Goal: Task Accomplishment & Management: Manage account settings

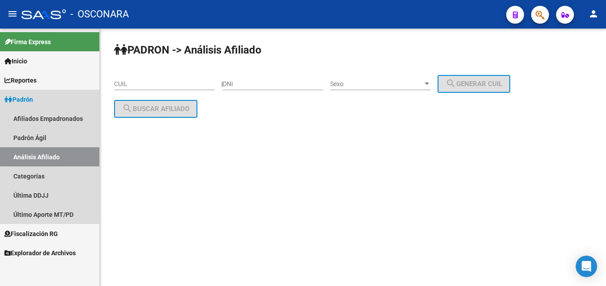
click at [22, 99] on span "Padrón" at bounding box center [18, 100] width 29 height 10
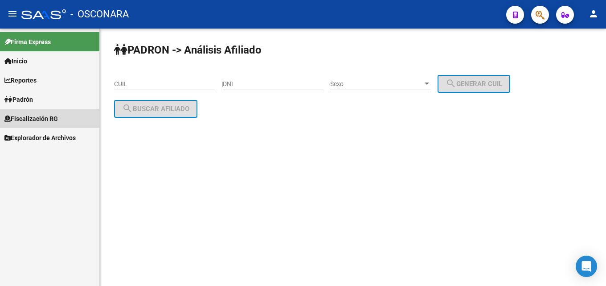
click at [30, 120] on span "Fiscalización RG" at bounding box center [31, 119] width 54 height 10
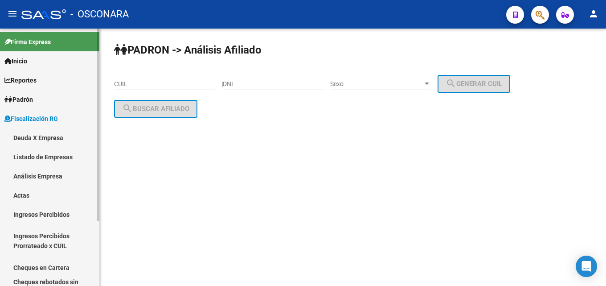
drag, startPoint x: 29, startPoint y: 174, endPoint x: 50, endPoint y: 157, distance: 27.4
click at [29, 174] on link "Análisis Empresa" at bounding box center [49, 175] width 99 height 19
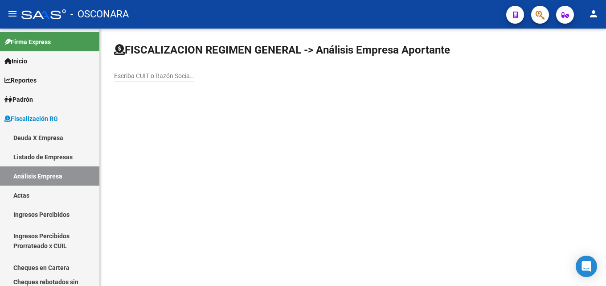
click at [139, 75] on input "Escriba CUIT o Razón Social para buscar" at bounding box center [154, 76] width 80 height 8
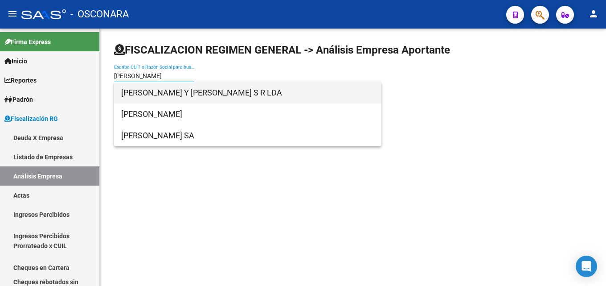
type input "[PERSON_NAME]"
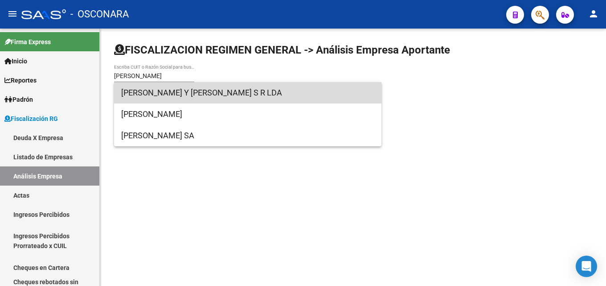
click at [181, 89] on span "[PERSON_NAME] Y [PERSON_NAME] S R LDA" at bounding box center [247, 92] width 253 height 21
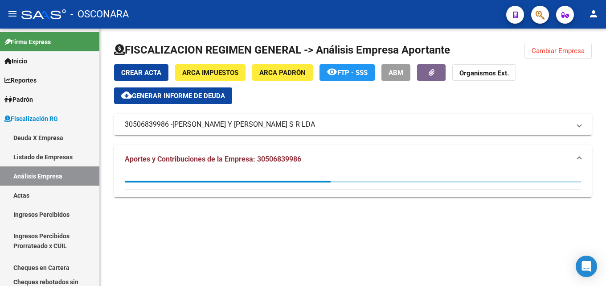
click at [198, 95] on span "Generar informe de deuda" at bounding box center [178, 96] width 93 height 8
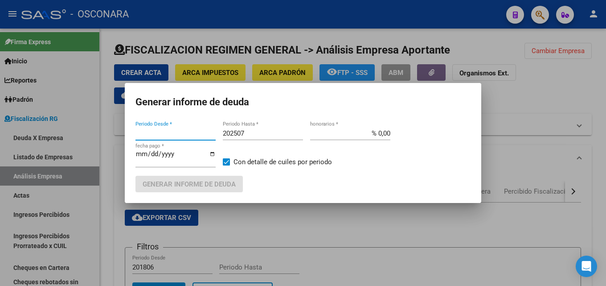
type input "202502"
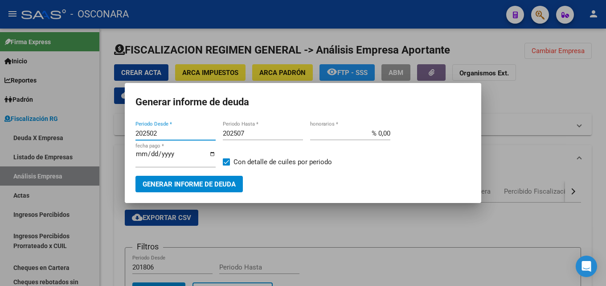
click at [247, 136] on input "202507" at bounding box center [263, 133] width 80 height 8
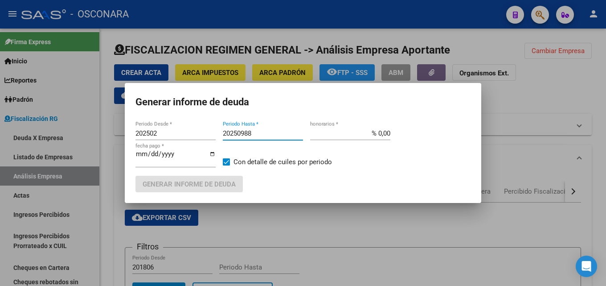
click at [284, 133] on input "20250988" at bounding box center [263, 133] width 80 height 8
click at [258, 131] on input "20251" at bounding box center [263, 133] width 80 height 8
click at [258, 131] on input "2026" at bounding box center [263, 133] width 80 height 8
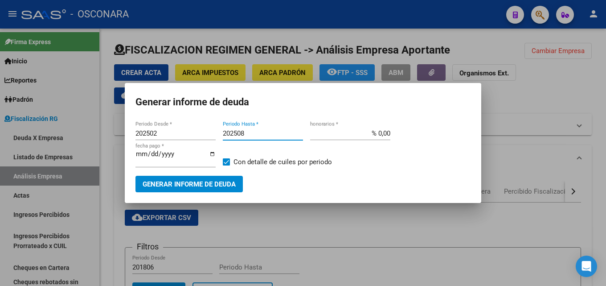
type input "202508"
type input "% 15,00"
click at [225, 182] on span "Generar informe de deuda" at bounding box center [189, 184] width 93 height 8
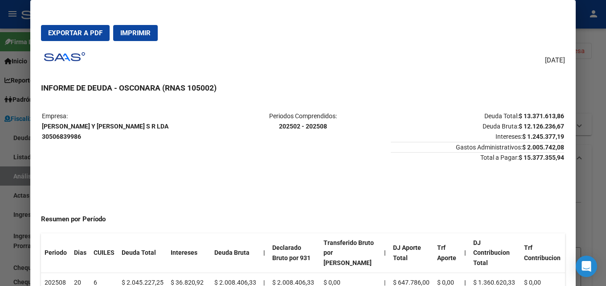
click at [605, 154] on div at bounding box center [303, 143] width 606 height 286
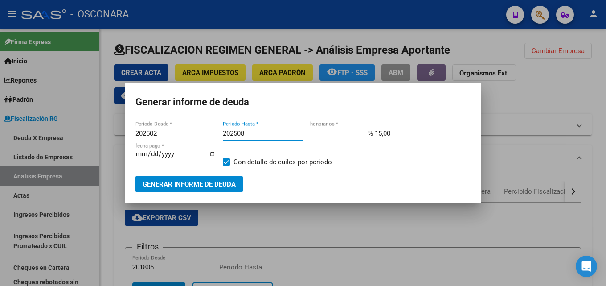
click at [251, 130] on input "202508" at bounding box center [263, 133] width 80 height 8
drag, startPoint x: 165, startPoint y: 132, endPoint x: 0, endPoint y: 206, distance: 180.4
click at [0, 206] on div "Generar informe de deuda 202502 Periodo Desde * 202508 Periodo Hasta * % 15,00 …" at bounding box center [303, 143] width 606 height 286
type input "202506"
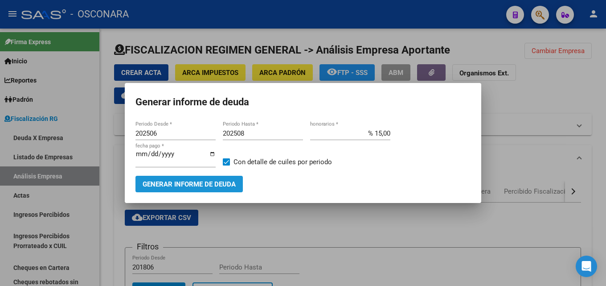
click at [203, 186] on span "Generar informe de deuda" at bounding box center [189, 184] width 93 height 8
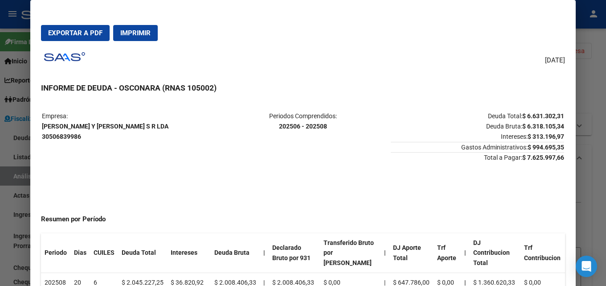
click at [588, 118] on div at bounding box center [303, 143] width 606 height 286
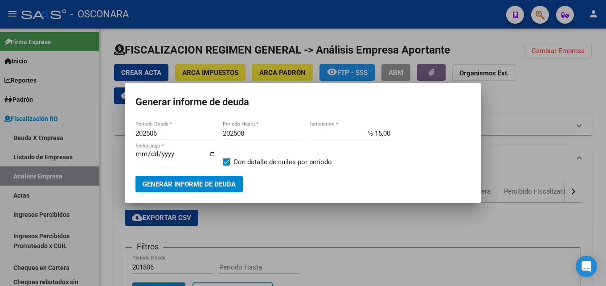
click at [251, 135] on input "202508" at bounding box center [263, 133] width 80 height 8
type input "202507"
click at [224, 179] on button "Generar informe de deuda" at bounding box center [189, 184] width 107 height 16
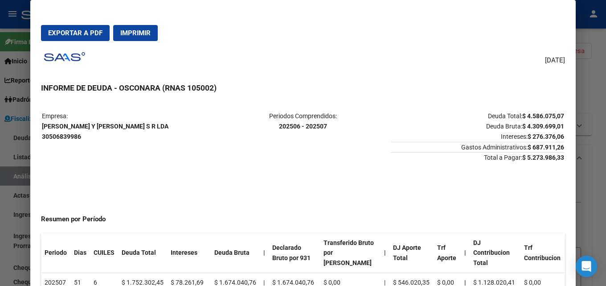
click at [598, 93] on div at bounding box center [303, 143] width 606 height 286
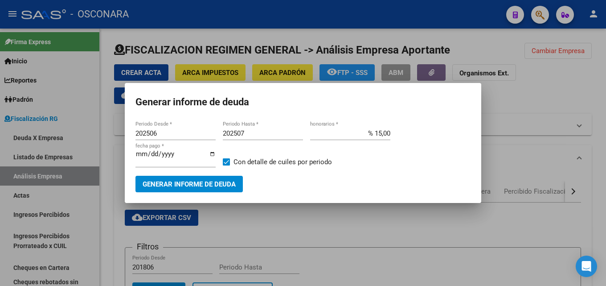
click at [134, 152] on mat-dialog-content "202506 Periodo Desde * 202507 Periodo Hasta * % 15,00 honorarios * [DATE] fecha…" at bounding box center [303, 156] width 357 height 73
click at [142, 153] on input "[DATE]" at bounding box center [176, 157] width 80 height 14
type input "[DATE]"
click at [203, 188] on span "Generar informe de deuda" at bounding box center [189, 184] width 93 height 8
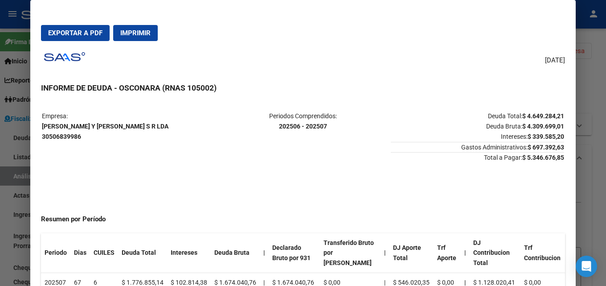
click at [562, 92] on h3 "INFORME DE DEUDA - OSCONARA (RNAS 105002)" at bounding box center [303, 88] width 524 height 12
click at [606, 110] on div at bounding box center [303, 143] width 606 height 286
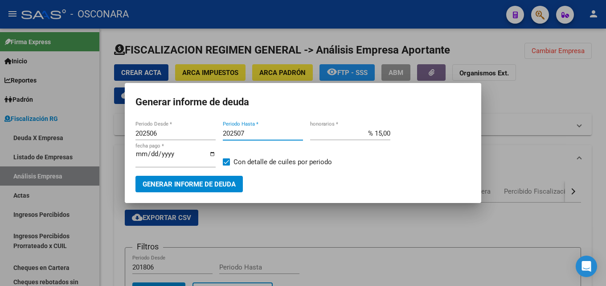
click at [253, 131] on input "202507" at bounding box center [263, 133] width 80 height 8
type input "202508"
click at [138, 153] on input "[DATE]" at bounding box center [176, 157] width 80 height 14
type input "[DATE]"
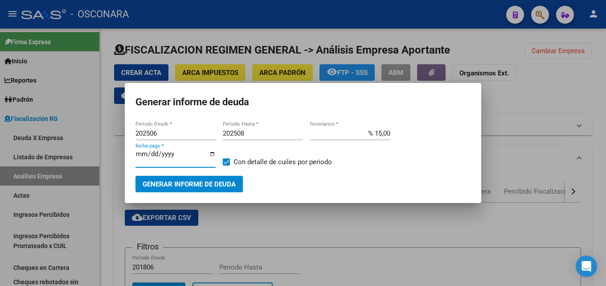
click at [194, 182] on span "Generar informe de deuda" at bounding box center [189, 184] width 93 height 8
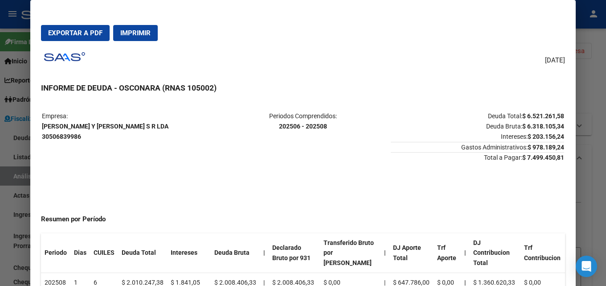
click at [606, 124] on div at bounding box center [303, 143] width 606 height 286
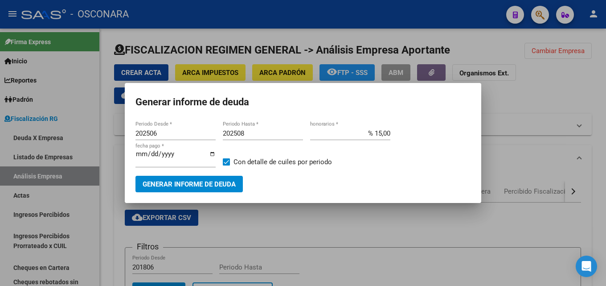
click at [175, 181] on span "Generar informe de deuda" at bounding box center [189, 184] width 93 height 8
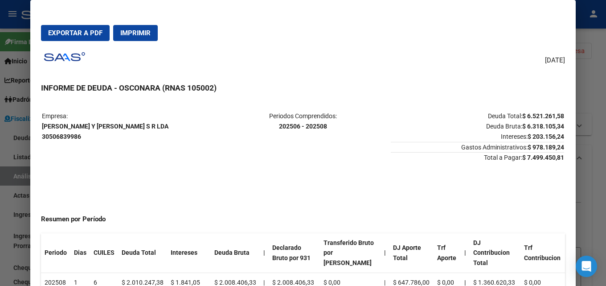
drag, startPoint x: 512, startPoint y: 115, endPoint x: 549, endPoint y: 122, distance: 37.6
click at [549, 122] on p "Deuda Total: $ 6.521.261,58 Deuda Bruta: $ 6.318.105,34 Intereses: $ 203.156,24" at bounding box center [477, 126] width 173 height 30
click at [606, 133] on div at bounding box center [303, 143] width 606 height 286
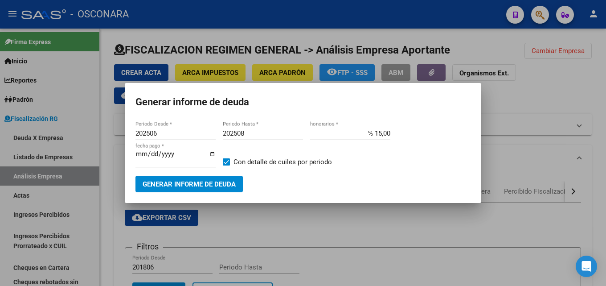
click at [577, 136] on div "Generar informe de deuda 202506 Periodo Desde * 202508 Periodo Hasta * % 15,00 …" at bounding box center [303, 143] width 606 height 286
type input "% 0,00"
click at [175, 179] on button "Generar informe de deuda" at bounding box center [189, 184] width 107 height 16
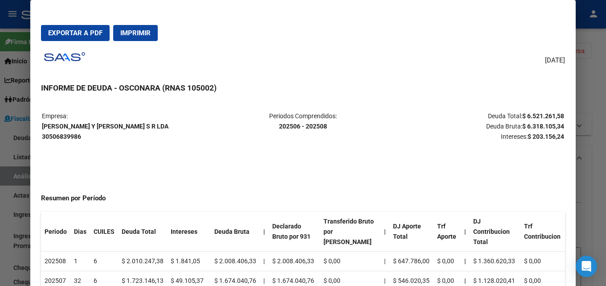
click at [595, 90] on div at bounding box center [303, 143] width 606 height 286
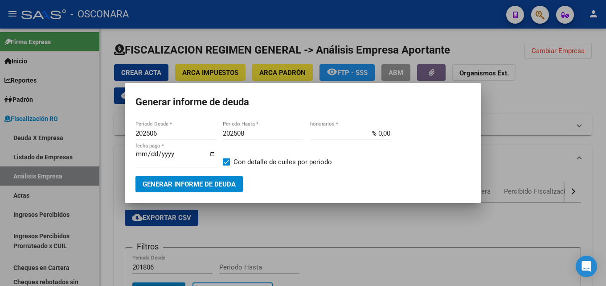
click at [256, 133] on input "202508" at bounding box center [263, 133] width 80 height 8
type input "202507"
drag, startPoint x: 366, startPoint y: 134, endPoint x: 565, endPoint y: 136, distance: 198.9
click at [542, 134] on div "Generar informe de deuda 202506 Periodo Desde * 202507 Periodo Hasta * % 0,00 h…" at bounding box center [303, 143] width 606 height 286
type input "% 1.500,00"
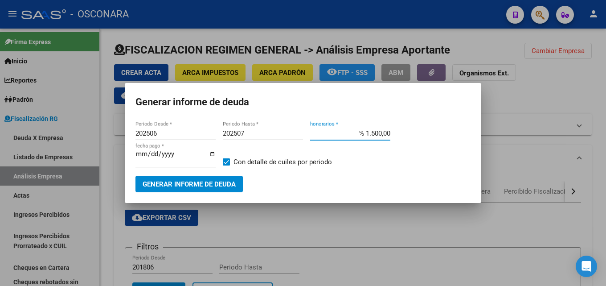
click at [141, 155] on input "[DATE]" at bounding box center [176, 157] width 80 height 14
type input "[DATE]"
click at [158, 190] on button "Generar informe de deuda" at bounding box center [189, 184] width 107 height 16
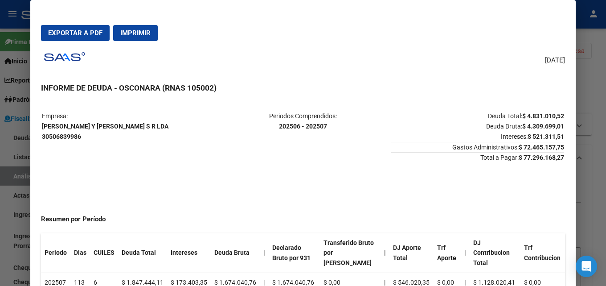
click at [601, 153] on div at bounding box center [303, 143] width 606 height 286
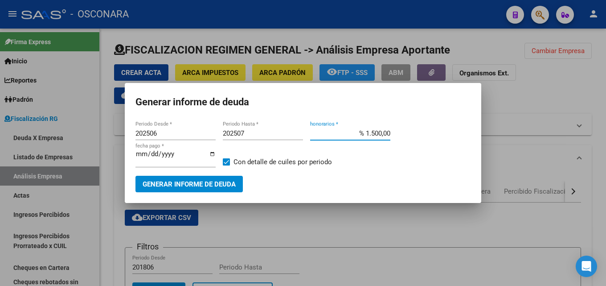
drag, startPoint x: 363, startPoint y: 134, endPoint x: 533, endPoint y: 126, distance: 170.5
click at [524, 126] on div "Generar informe de deuda 202506 Periodo Desde * 202507 Periodo Hasta * % 1.500,…" at bounding box center [303, 143] width 606 height 286
type input "% 15,00"
click at [165, 181] on span "Generar informe de deuda" at bounding box center [189, 184] width 93 height 8
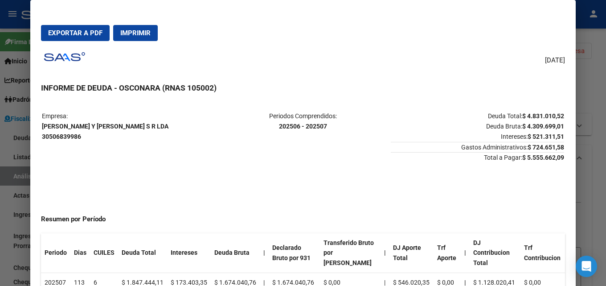
click at [599, 100] on div at bounding box center [303, 143] width 606 height 286
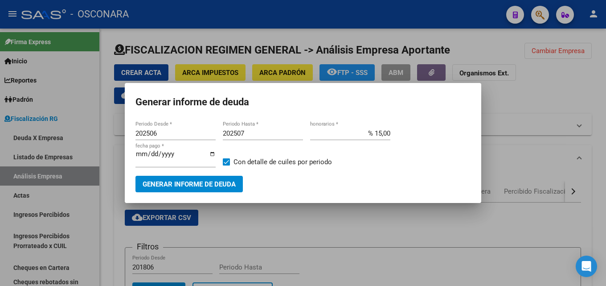
click at [170, 135] on input "202506" at bounding box center [176, 133] width 80 height 8
drag, startPoint x: 173, startPoint y: 135, endPoint x: 153, endPoint y: 134, distance: 20.1
click at [153, 134] on input "202506" at bounding box center [176, 133] width 80 height 8
type input "202502"
click at [182, 185] on span "Generar informe de deuda" at bounding box center [189, 184] width 93 height 8
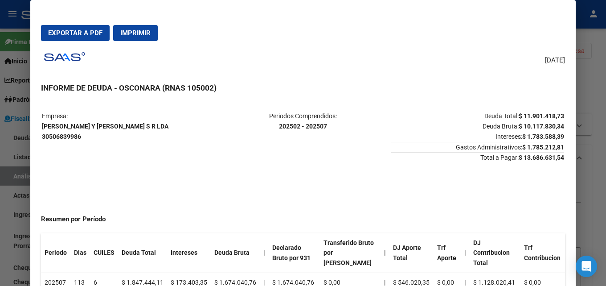
drag, startPoint x: 539, startPoint y: 156, endPoint x: 512, endPoint y: 158, distance: 26.8
click at [519, 158] on strong "$ 13.686.631,54" at bounding box center [541, 157] width 45 height 7
click at [602, 143] on div at bounding box center [303, 143] width 606 height 286
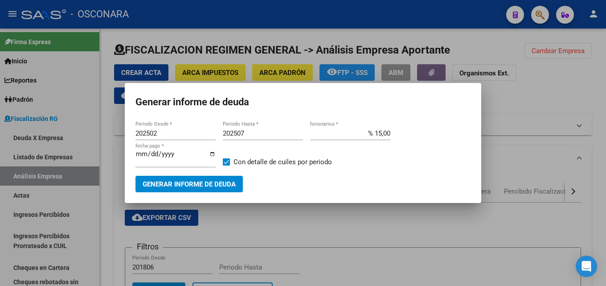
click at [257, 136] on input "202507" at bounding box center [263, 133] width 80 height 8
click at [206, 186] on span "Generar informe de deuda" at bounding box center [189, 184] width 93 height 8
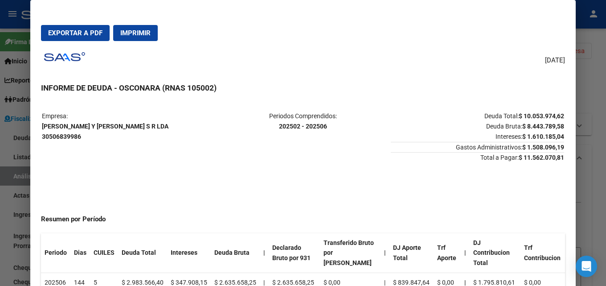
click at [606, 136] on div at bounding box center [303, 143] width 606 height 286
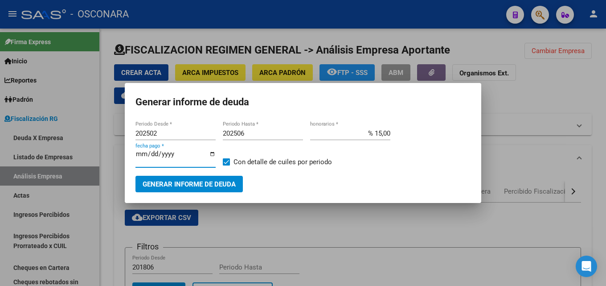
click at [141, 153] on input "[DATE]" at bounding box center [176, 157] width 80 height 14
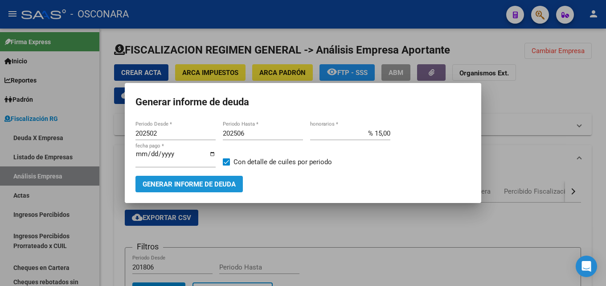
click at [191, 179] on button "Generar informe de deuda" at bounding box center [189, 184] width 107 height 16
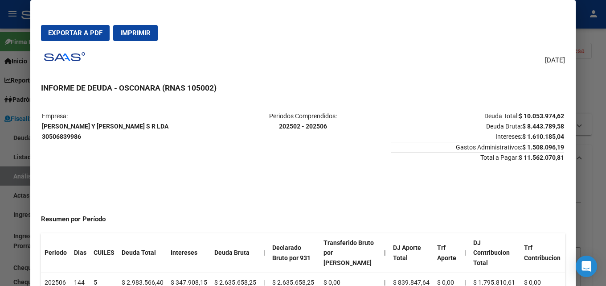
drag, startPoint x: 521, startPoint y: 116, endPoint x: 546, endPoint y: 115, distance: 25.0
click at [546, 115] on strong "$ 10.053.974,62" at bounding box center [541, 115] width 45 height 7
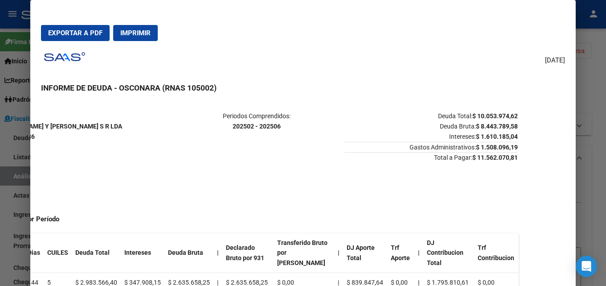
drag, startPoint x: 513, startPoint y: 118, endPoint x: 509, endPoint y: 118, distance: 4.5
click at [509, 118] on strong "$ 10.053.974,62" at bounding box center [495, 115] width 45 height 7
click at [599, 130] on div at bounding box center [303, 143] width 606 height 286
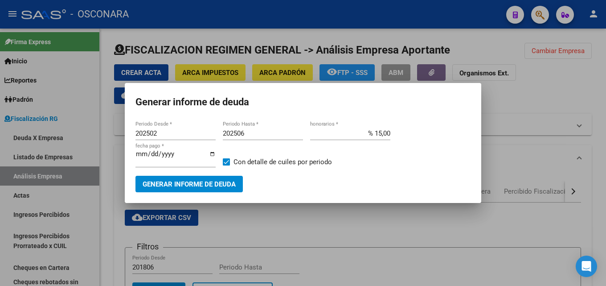
click at [254, 131] on input "202506" at bounding box center [263, 133] width 80 height 8
type input "202505"
click at [212, 184] on span "Generar informe de deuda" at bounding box center [189, 184] width 93 height 8
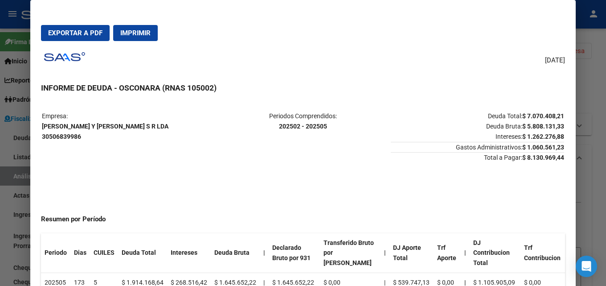
drag, startPoint x: 559, startPoint y: 156, endPoint x: 517, endPoint y: 157, distance: 41.9
click at [517, 157] on mat-dialog-content "Empresa: [PERSON_NAME] Y NOCELLI S R LDA 30506839986 Periodos Comprendidos: 202…" at bounding box center [303, 204] width 546 height 206
click at [523, 157] on strong "$ 8.130.969,44" at bounding box center [544, 157] width 42 height 7
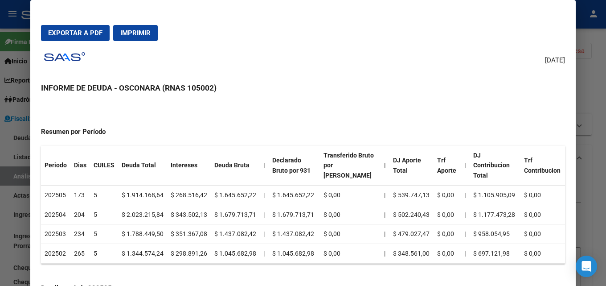
scroll to position [0, 0]
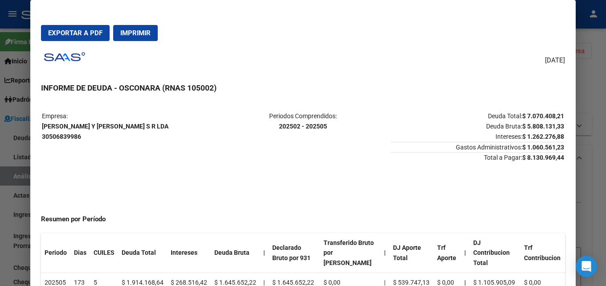
click at [592, 106] on div at bounding box center [303, 143] width 606 height 286
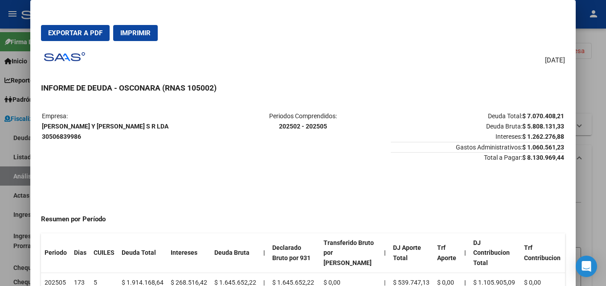
click at [592, 106] on div at bounding box center [303, 143] width 606 height 286
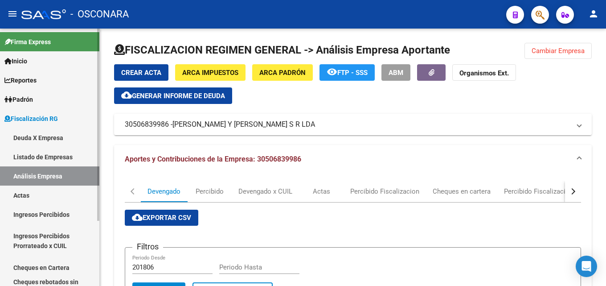
scroll to position [87, 0]
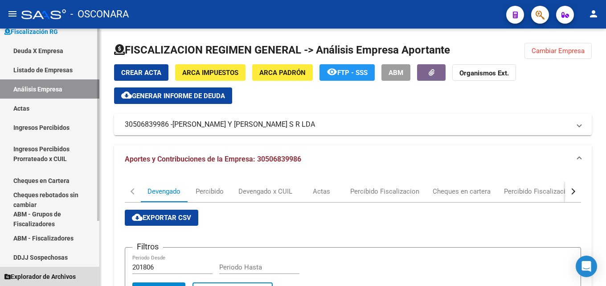
click at [69, 274] on span "Explorador de Archivos" at bounding box center [39, 277] width 71 height 10
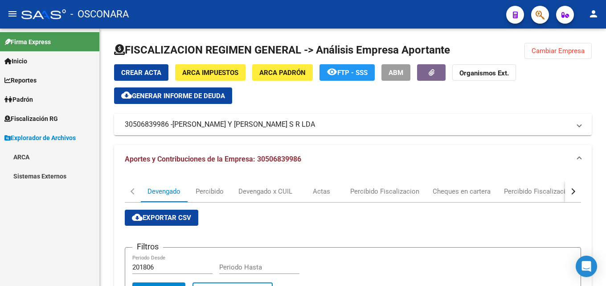
scroll to position [0, 0]
click at [40, 156] on link "ARCA" at bounding box center [49, 156] width 99 height 19
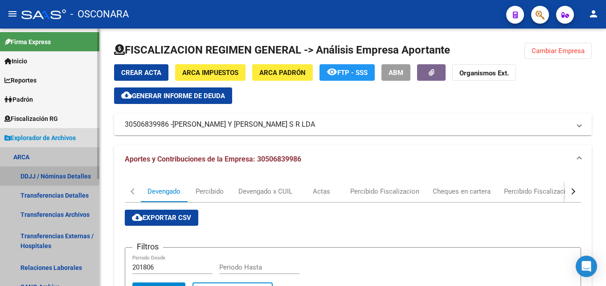
click at [54, 177] on link "DDJJ / Nóminas Detalles" at bounding box center [49, 175] width 99 height 19
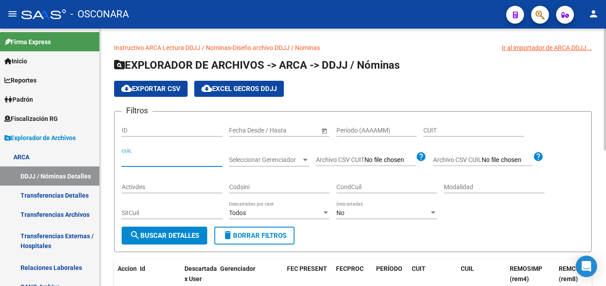
click at [169, 159] on input "CUIL" at bounding box center [172, 160] width 101 height 8
click at [187, 237] on span "search Buscar Detalles" at bounding box center [165, 235] width 70 height 8
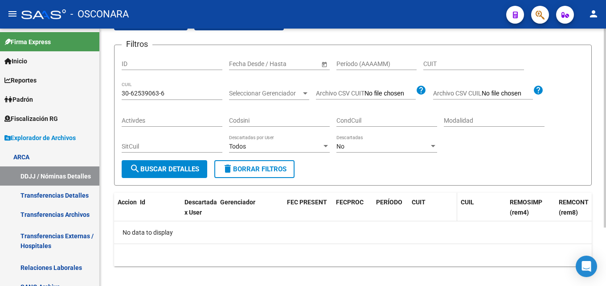
scroll to position [76, 0]
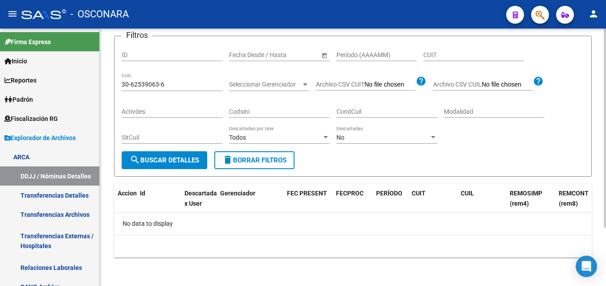
drag, startPoint x: 131, startPoint y: 226, endPoint x: 220, endPoint y: 227, distance: 89.6
click at [220, 227] on div "No data to display" at bounding box center [353, 223] width 478 height 22
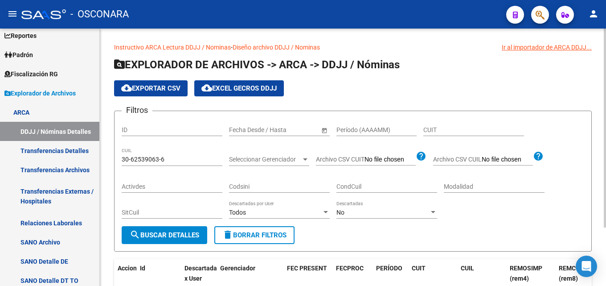
scroll to position [0, 0]
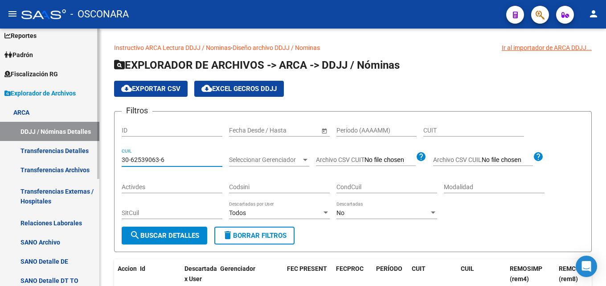
drag, startPoint x: 185, startPoint y: 160, endPoint x: 0, endPoint y: 167, distance: 184.7
click at [0, 167] on mat-sidenav-container "Firma Express Inicio Calendario SSS Instructivos Contacto OS Reportes Tablero d…" at bounding box center [303, 157] width 606 height 257
paste input "71711815-0"
type input "30-71711815-0"
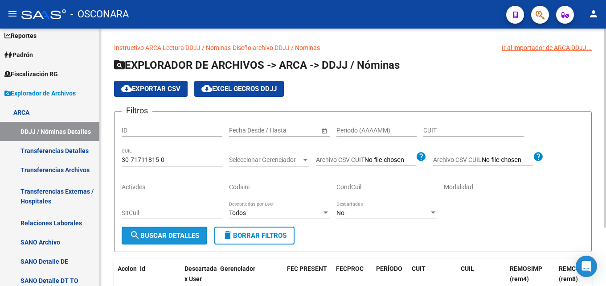
click at [164, 239] on span "search Buscar Detalles" at bounding box center [165, 235] width 70 height 8
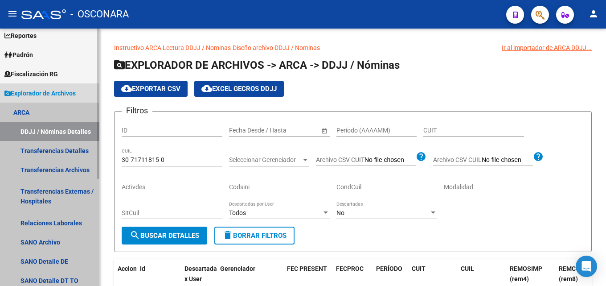
click at [13, 113] on link "ARCA" at bounding box center [49, 112] width 99 height 19
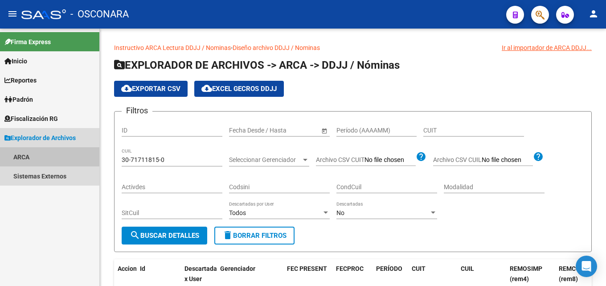
click at [24, 158] on link "ARCA" at bounding box center [49, 156] width 99 height 19
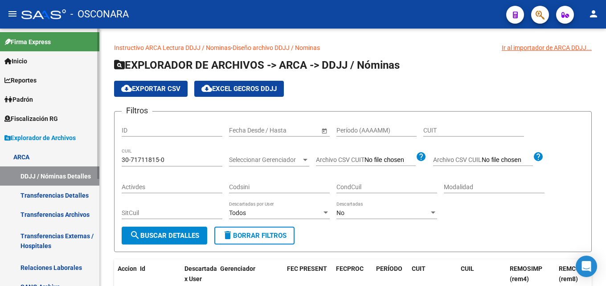
click at [27, 174] on link "DDJJ / Nóminas Detalles" at bounding box center [49, 175] width 99 height 19
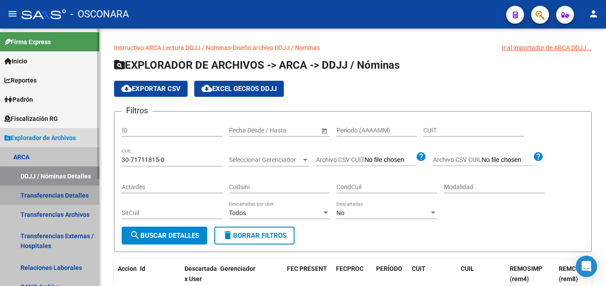
click at [33, 199] on link "Transferencias Detalles" at bounding box center [49, 195] width 99 height 19
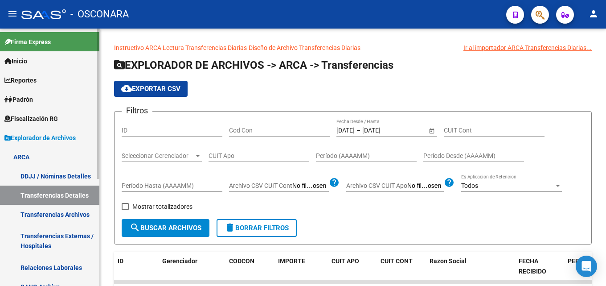
click at [31, 173] on link "DDJJ / Nóminas Detalles" at bounding box center [49, 175] width 99 height 19
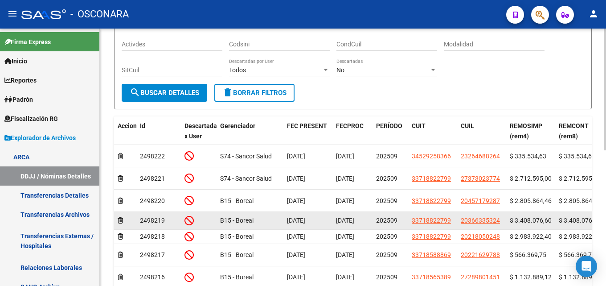
scroll to position [145, 0]
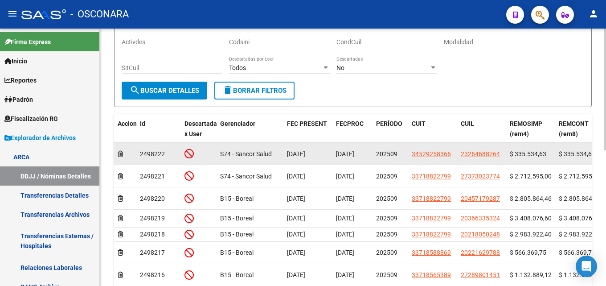
drag, startPoint x: 229, startPoint y: 151, endPoint x: 545, endPoint y: 153, distance: 316.2
click at [545, 153] on span "$ 335.534,63" at bounding box center [528, 153] width 37 height 7
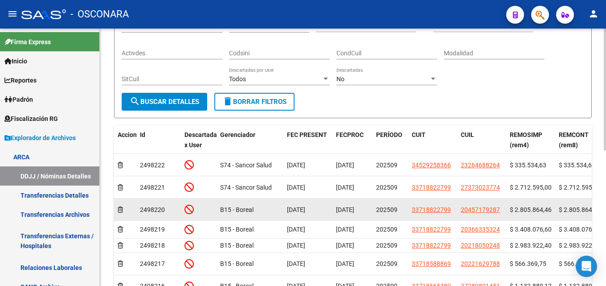
scroll to position [89, 0]
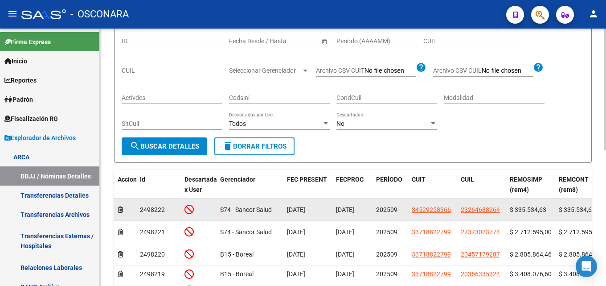
drag, startPoint x: 305, startPoint y: 208, endPoint x: 330, endPoint y: 215, distance: 26.5
click at [330, 215] on datatable-body-cell "[DATE]" at bounding box center [308, 209] width 49 height 22
click at [193, 210] on icon at bounding box center [189, 209] width 9 height 10
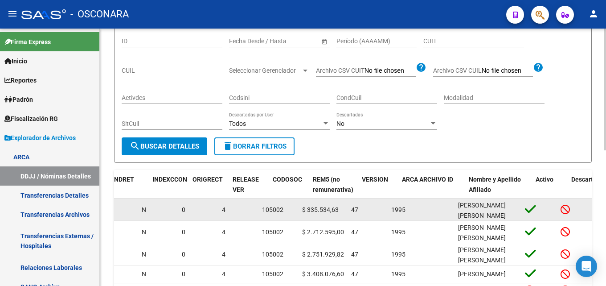
scroll to position [0, 1194]
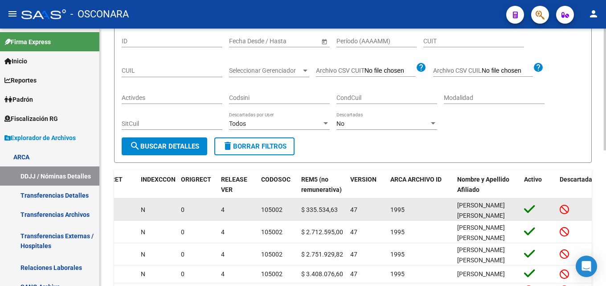
drag, startPoint x: 519, startPoint y: 207, endPoint x: 586, endPoint y: 208, distance: 66.9
click at [563, 210] on icon at bounding box center [564, 209] width 9 height 10
click at [521, 211] on datatable-body-cell at bounding box center [539, 209] width 36 height 22
click at [466, 213] on span "[PERSON_NAME] [PERSON_NAME]" at bounding box center [482, 210] width 48 height 17
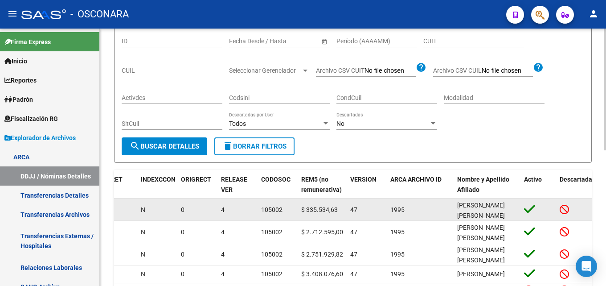
click at [396, 205] on div "1995" at bounding box center [421, 210] width 60 height 10
click at [344, 206] on datatable-body-cell "$ 335.534,63" at bounding box center [322, 209] width 49 height 22
click at [301, 211] on datatable-body-cell "$ 335.534,63" at bounding box center [322, 209] width 49 height 22
click at [273, 210] on span "105002" at bounding box center [271, 209] width 21 height 7
click at [218, 209] on datatable-body-cell "4" at bounding box center [238, 209] width 40 height 22
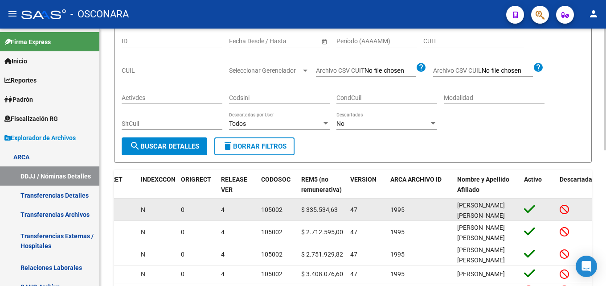
click at [174, 211] on datatable-body-cell "N" at bounding box center [157, 209] width 40 height 22
click at [144, 210] on span "N" at bounding box center [143, 209] width 4 height 7
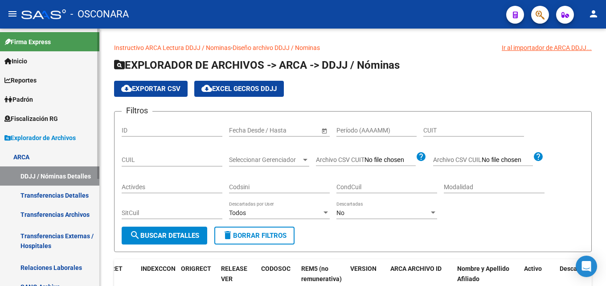
click at [25, 157] on link "ARCA" at bounding box center [49, 156] width 99 height 19
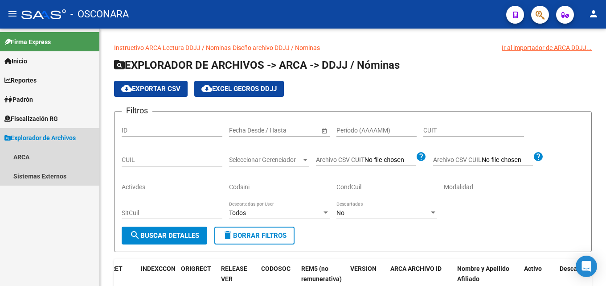
click at [24, 143] on link "Explorador de Archivos" at bounding box center [49, 137] width 99 height 19
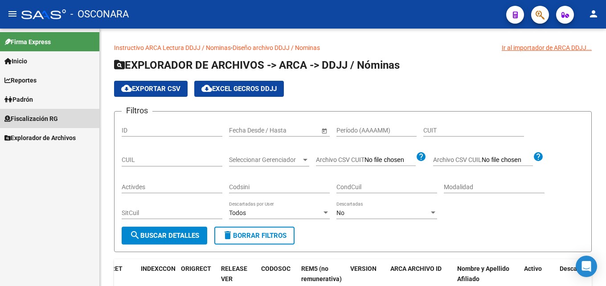
click at [58, 116] on span "Fiscalización RG" at bounding box center [31, 119] width 54 height 10
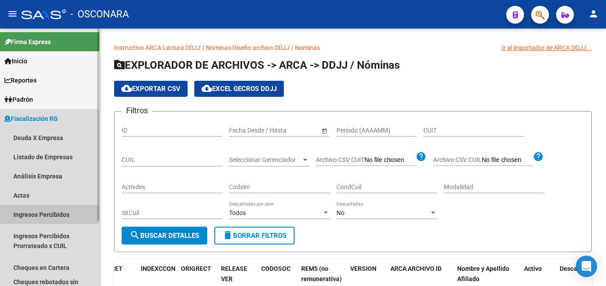
click at [43, 215] on link "Ingresos Percibidos" at bounding box center [49, 214] width 99 height 19
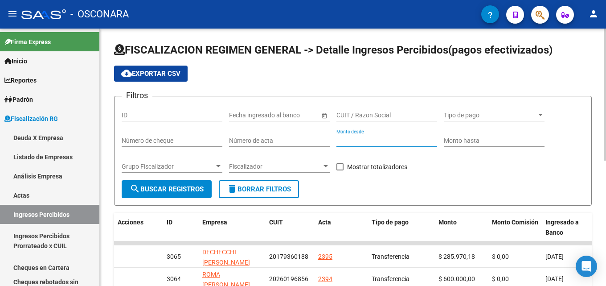
click at [338, 139] on input "Monto desde" at bounding box center [387, 141] width 101 height 8
type input "1881708"
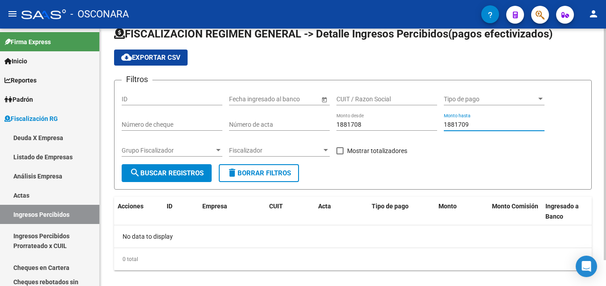
scroll to position [29, 0]
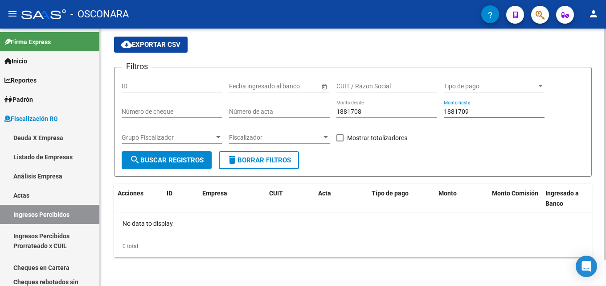
type input "1881709"
drag, startPoint x: 215, startPoint y: 111, endPoint x: 173, endPoint y: 111, distance: 42.8
click at [177, 111] on div "Filtros ID Fecha inicio – Fecha fin Fecha ingresado al banco CUIT / Razon Socia…" at bounding box center [353, 112] width 463 height 77
type input "304452"
drag, startPoint x: 478, startPoint y: 111, endPoint x: 213, endPoint y: 77, distance: 267.9
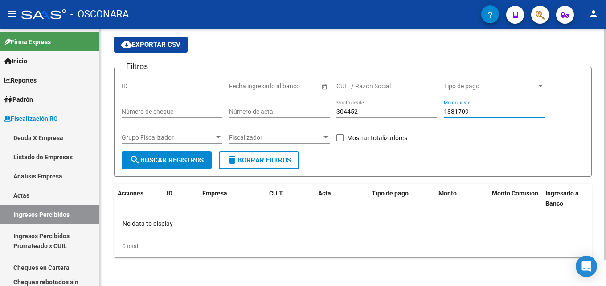
click at [270, 110] on div "Filtros ID Fecha inicio – Fecha fin Fecha ingresado al banco CUIT / Razon Socia…" at bounding box center [353, 112] width 463 height 77
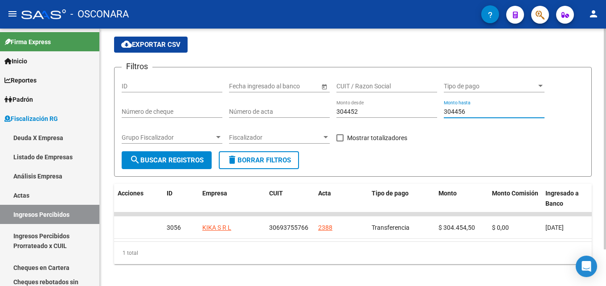
type input "304456"
drag, startPoint x: 332, startPoint y: 115, endPoint x: 293, endPoint y: 118, distance: 39.3
click at [289, 119] on div "Filtros ID Fecha inicio – Fecha fin Fecha ingresado al banco CUIT / Razon Socia…" at bounding box center [353, 112] width 463 height 77
drag, startPoint x: 375, startPoint y: 113, endPoint x: 179, endPoint y: 113, distance: 195.8
click at [179, 113] on div "Filtros ID Fecha inicio – Fecha fin Fecha ingresado al banco CUIT / Razon Socia…" at bounding box center [353, 112] width 463 height 77
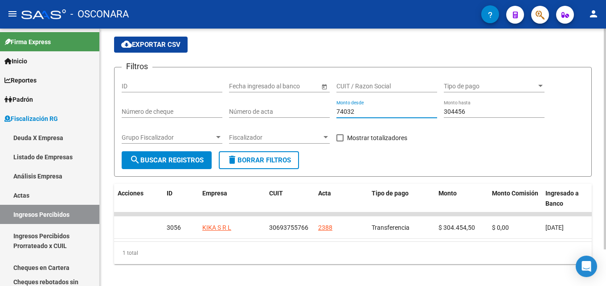
type input "74032"
drag, startPoint x: 485, startPoint y: 111, endPoint x: 271, endPoint y: 131, distance: 214.9
click at [310, 134] on div "Filtros ID Fecha inicio – Fecha fin Fecha ingresado al banco CUIT / Razon Socia…" at bounding box center [353, 112] width 463 height 77
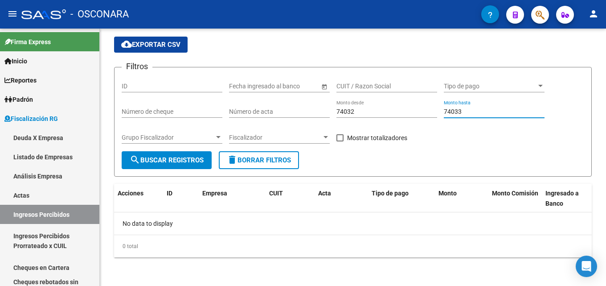
type input "74033"
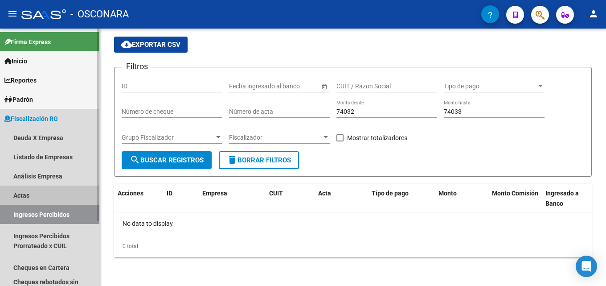
click at [29, 195] on link "Actas" at bounding box center [49, 195] width 99 height 19
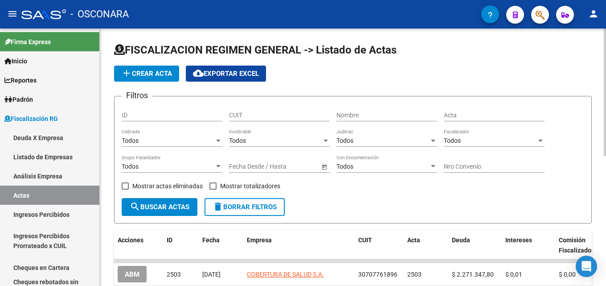
click at [245, 167] on input "text" at bounding box center [245, 167] width 33 height 8
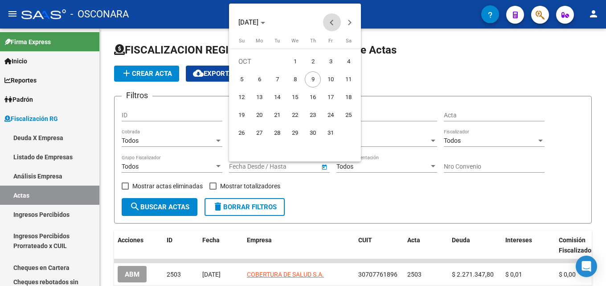
click at [332, 23] on button "Previous month" at bounding box center [332, 22] width 18 height 18
click at [263, 79] on span "1" at bounding box center [259, 79] width 16 height 16
type input "[DATE]"
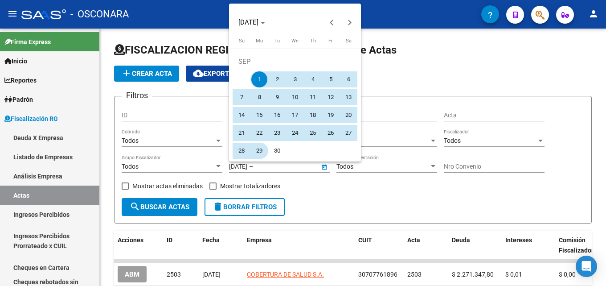
click at [260, 149] on span "29" at bounding box center [259, 151] width 16 height 16
type input "[DATE]"
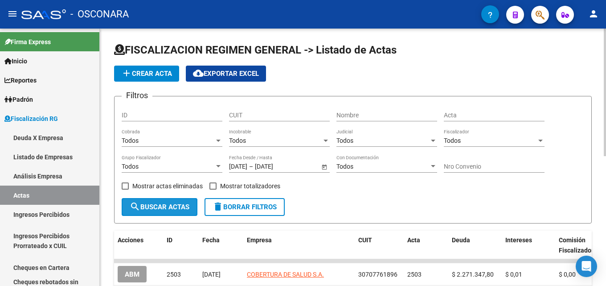
click at [141, 209] on span "search Buscar Actas" at bounding box center [160, 207] width 60 height 8
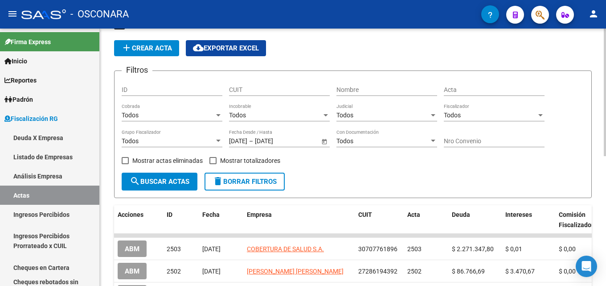
scroll to position [261, 0]
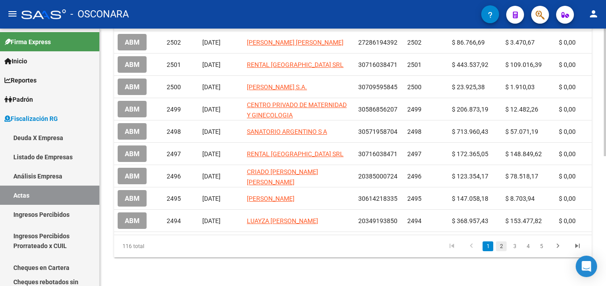
click at [502, 247] on link "2" at bounding box center [501, 246] width 11 height 10
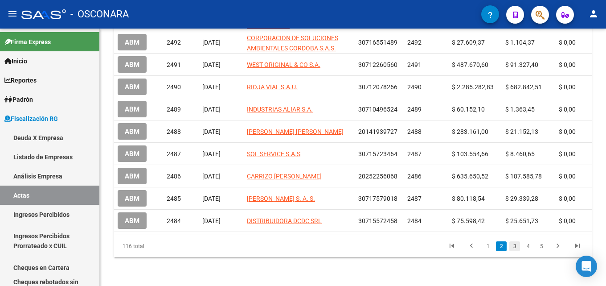
click at [511, 249] on link "3" at bounding box center [515, 246] width 11 height 10
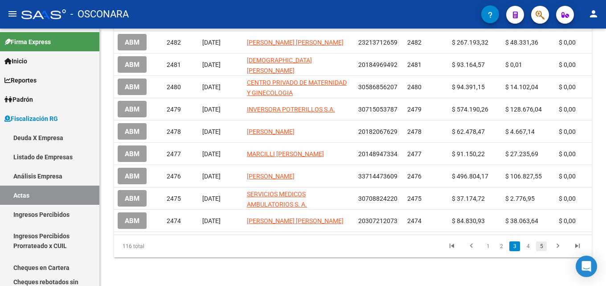
click at [543, 247] on link "5" at bounding box center [541, 246] width 11 height 10
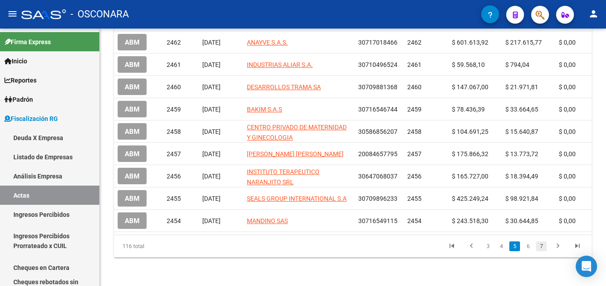
click at [539, 244] on link "7" at bounding box center [541, 246] width 11 height 10
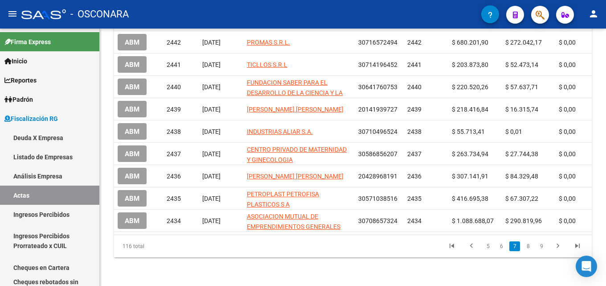
click at [539, 244] on link "9" at bounding box center [541, 246] width 11 height 10
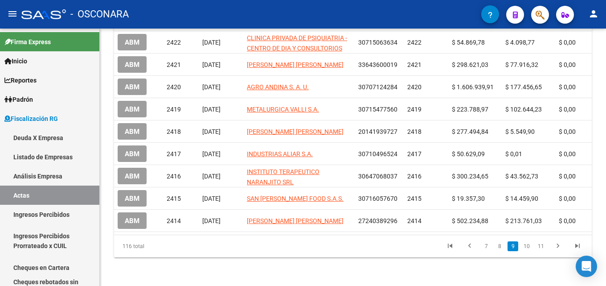
click at [539, 244] on link "11" at bounding box center [542, 246] width 12 height 10
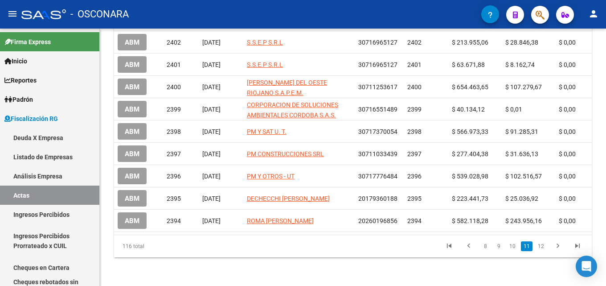
click at [539, 244] on link "12" at bounding box center [542, 246] width 12 height 10
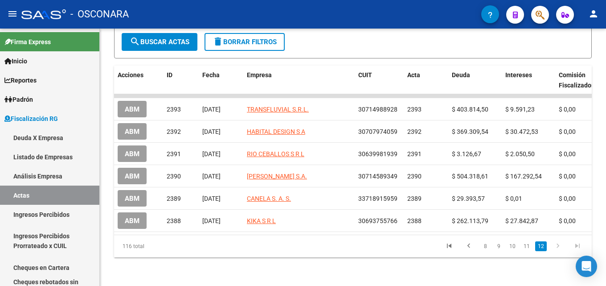
scroll to position [172, 0]
click at [560, 247] on icon "go to next page" at bounding box center [558, 247] width 12 height 11
drag, startPoint x: 536, startPoint y: 190, endPoint x: 112, endPoint y: 192, distance: 424.5
click at [112, 192] on div "FISCALIZACION REGIMEN GENERAL -> Listado de Actas add Crear Acta cloud_download…" at bounding box center [353, 75] width 507 height 422
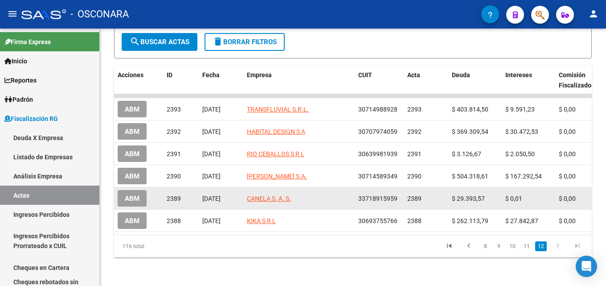
click at [378, 202] on datatable-body-cell "33718915959" at bounding box center [379, 198] width 49 height 22
click at [281, 194] on app-link-go-to "CANELA S. A. S." at bounding box center [269, 199] width 44 height 10
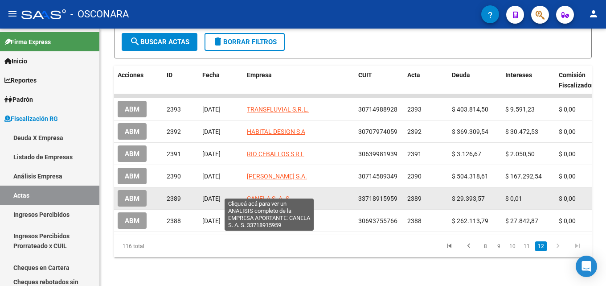
click at [280, 195] on span "CANELA S. A. S." at bounding box center [269, 198] width 44 height 7
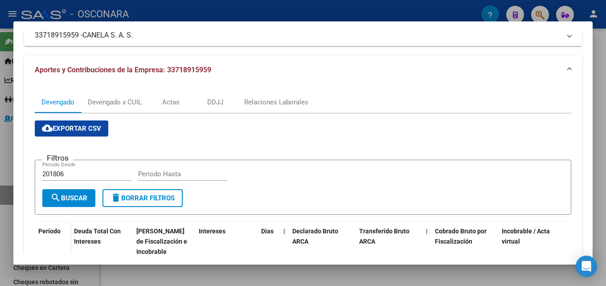
scroll to position [89, 0]
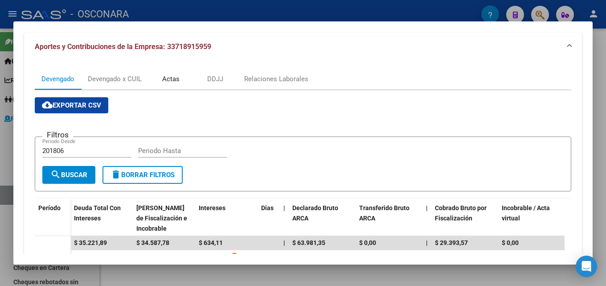
click at [169, 83] on div "Actas" at bounding box center [170, 79] width 17 height 10
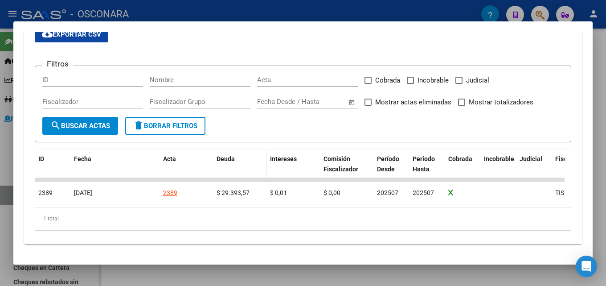
scroll to position [167, 0]
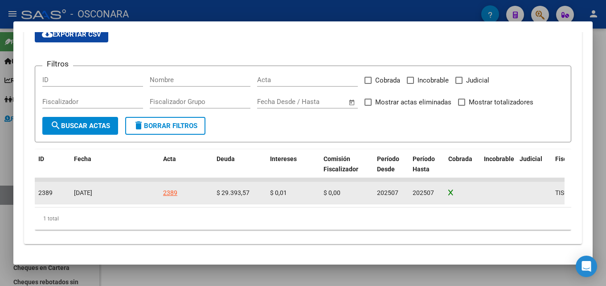
click at [165, 188] on div "2389" at bounding box center [170, 193] width 14 height 10
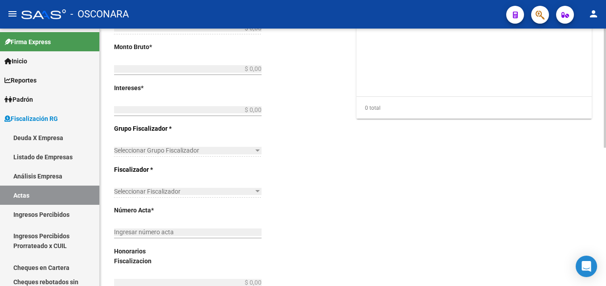
type input "202507"
type input "$ 29.393,58"
type input "$ 29.393,57"
type input "$ 0,01"
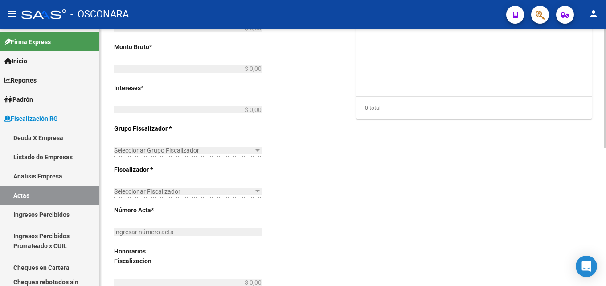
type input "2389"
checkbox input "true"
type input "COBRANZA DELEGACION RAWSON"
type input "[DATE]"
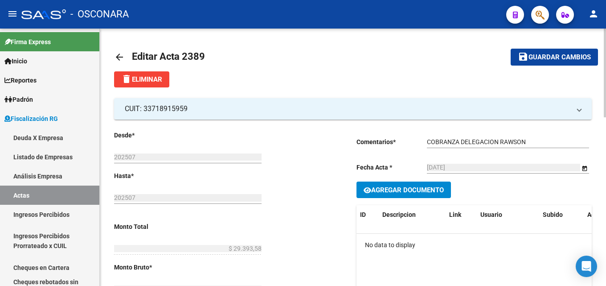
click at [124, 58] on mat-icon "arrow_back" at bounding box center [119, 57] width 11 height 11
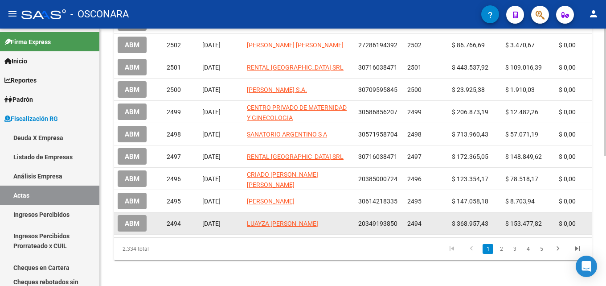
scroll to position [261, 0]
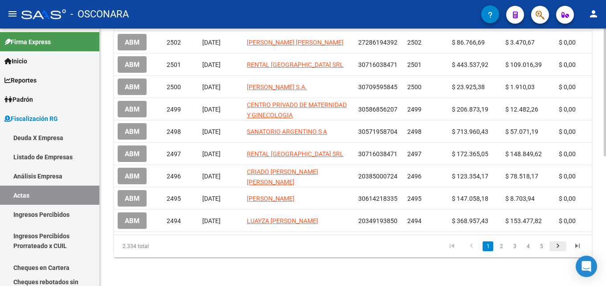
click at [563, 244] on icon "go to next page" at bounding box center [558, 247] width 12 height 11
click at [563, 245] on div "2.334 total 1 2 3 4 5" at bounding box center [353, 246] width 478 height 22
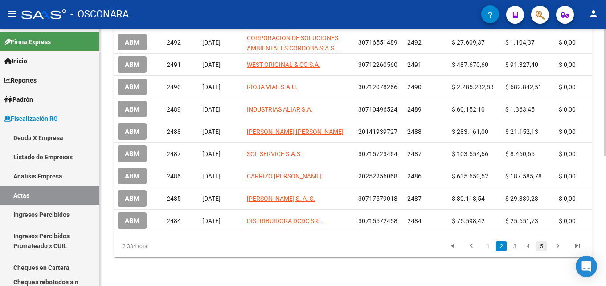
click at [546, 244] on link "5" at bounding box center [541, 246] width 11 height 10
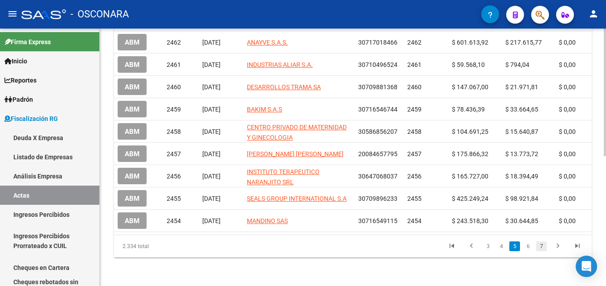
click at [546, 244] on link "7" at bounding box center [541, 246] width 11 height 10
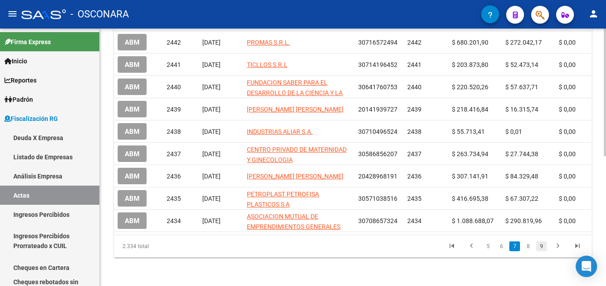
click at [544, 244] on link "9" at bounding box center [541, 246] width 11 height 10
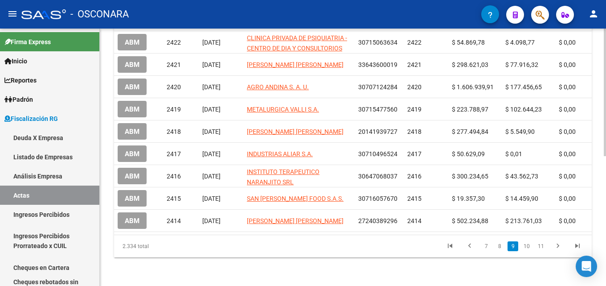
click at [544, 244] on link "11" at bounding box center [542, 246] width 12 height 10
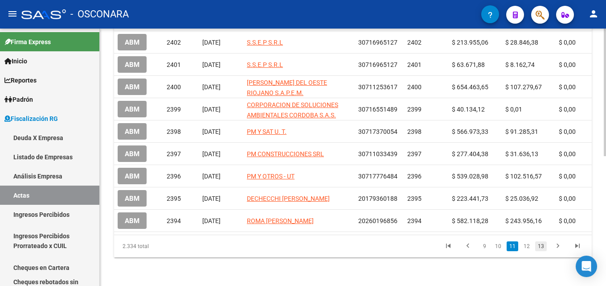
click at [540, 243] on link "13" at bounding box center [542, 246] width 12 height 10
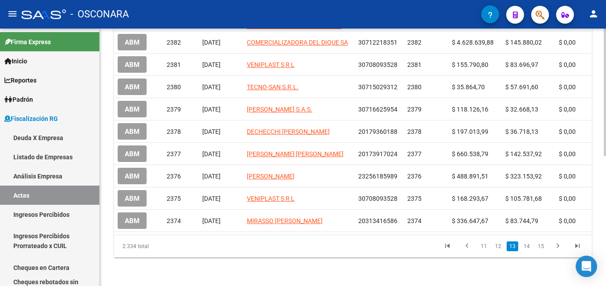
click at [505, 246] on li "12" at bounding box center [498, 246] width 14 height 15
click at [501, 246] on link "12" at bounding box center [499, 246] width 12 height 10
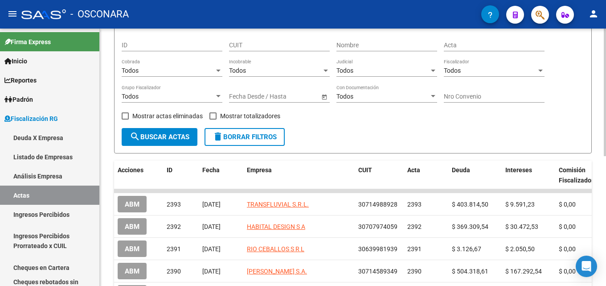
scroll to position [0, 0]
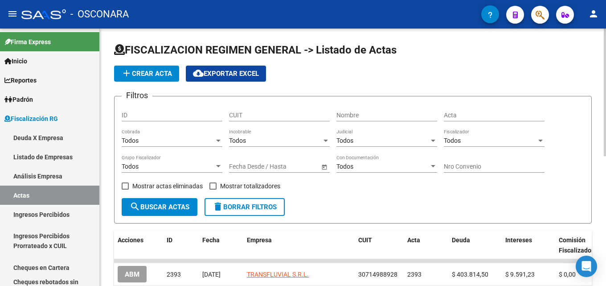
click at [249, 119] on div "CUIT" at bounding box center [279, 112] width 101 height 18
type input "30-666"
click at [167, 213] on button "search Buscar Actas" at bounding box center [160, 207] width 76 height 18
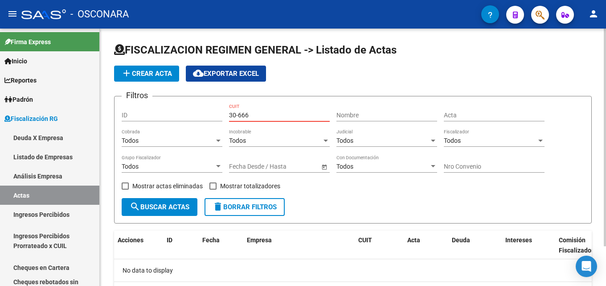
drag, startPoint x: 263, startPoint y: 113, endPoint x: 201, endPoint y: 115, distance: 62.0
click at [201, 115] on div "Filtros ID 30-666 CUIT Nombre Acta Todos Cobrada Todos Incobrable Todos Judicia…" at bounding box center [353, 150] width 463 height 95
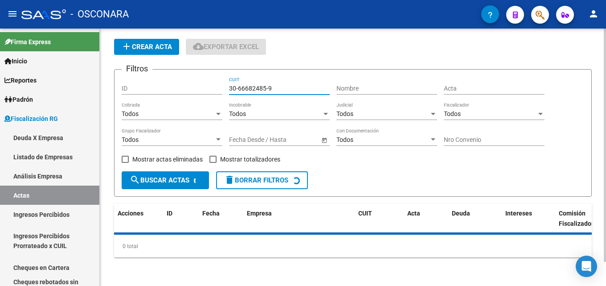
scroll to position [47, 0]
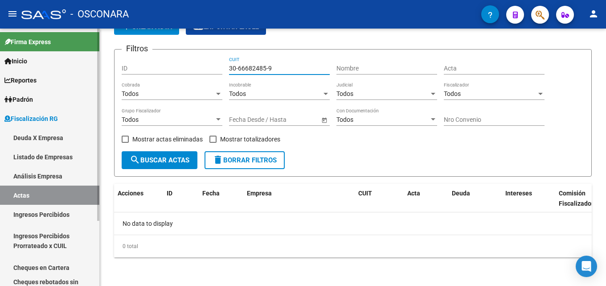
type input "30-66682485-9"
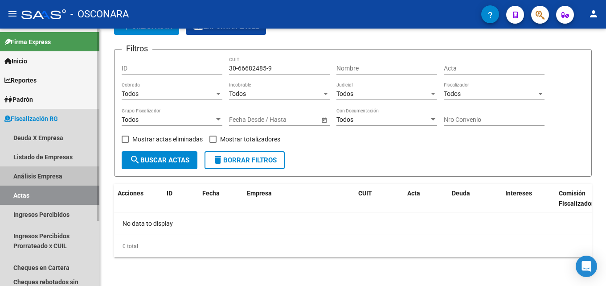
click at [53, 177] on link "Análisis Empresa" at bounding box center [49, 175] width 99 height 19
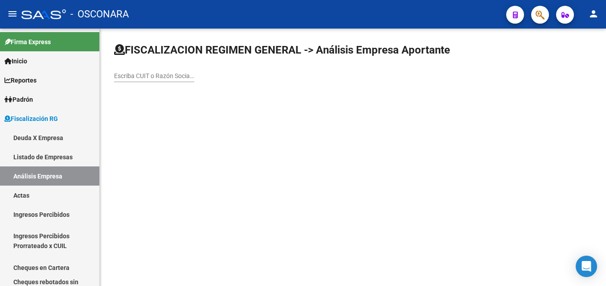
click at [157, 73] on input "Escriba CUIT o Razón Social para buscar" at bounding box center [154, 76] width 80 height 8
click at [126, 74] on input "306668248590" at bounding box center [154, 76] width 80 height 8
type input "30668248590"
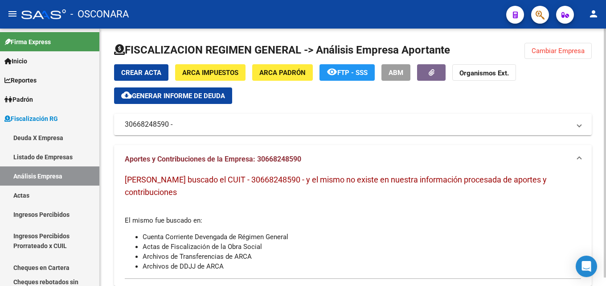
click at [552, 49] on span "Cambiar Empresa" at bounding box center [558, 51] width 53 height 8
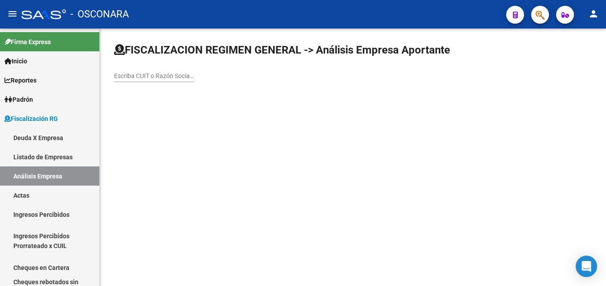
click at [159, 75] on input "Escriba CUIT o Razón Social para buscar" at bounding box center [154, 76] width 80 height 8
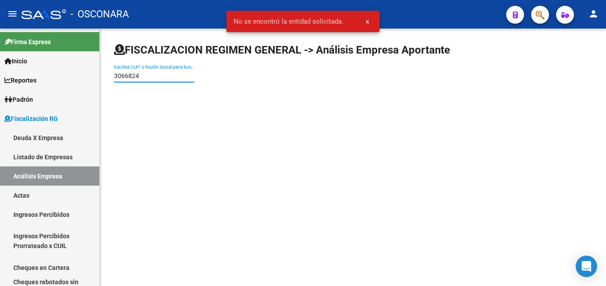
type input "3066824"
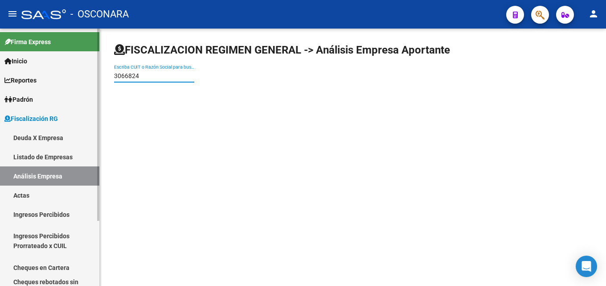
drag, startPoint x: 156, startPoint y: 73, endPoint x: 27, endPoint y: 59, distance: 130.0
click at [28, 60] on mat-sidenav-container "Firma Express Inicio Calendario SSS Instructivos Contacto OS Reportes Tablero d…" at bounding box center [303, 157] width 606 height 257
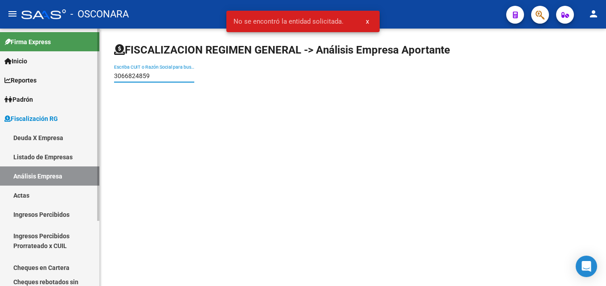
type input "30668248590"
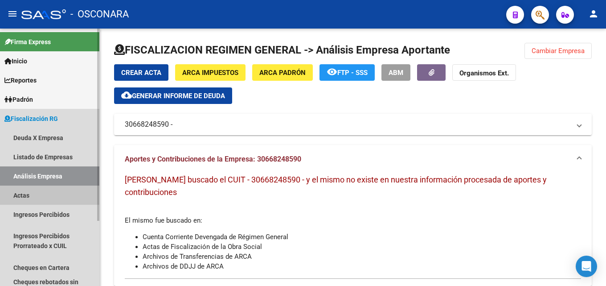
click at [27, 189] on link "Actas" at bounding box center [49, 195] width 99 height 19
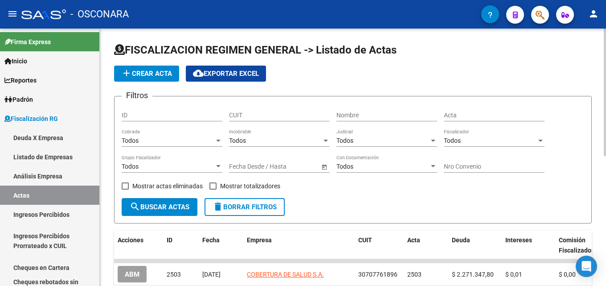
click at [250, 169] on input "text" at bounding box center [245, 167] width 33 height 8
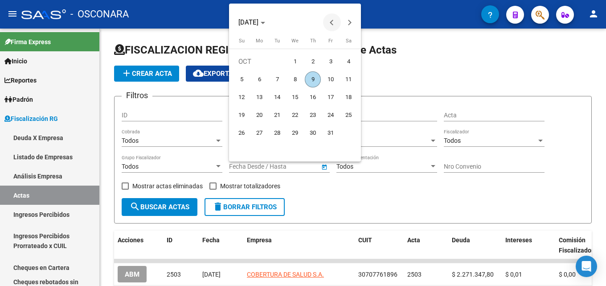
click at [332, 25] on button "Previous month" at bounding box center [332, 22] width 18 height 18
click at [258, 80] on span "1" at bounding box center [259, 79] width 16 height 16
type input "[DATE]"
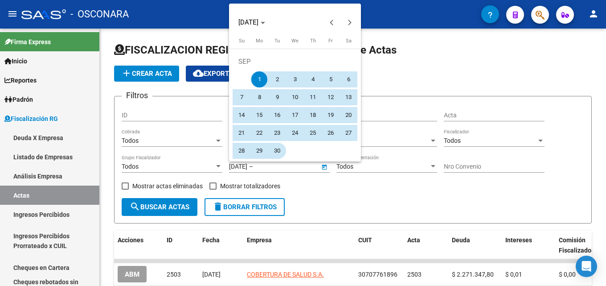
click at [278, 148] on span "30" at bounding box center [277, 151] width 16 height 16
type input "[DATE]"
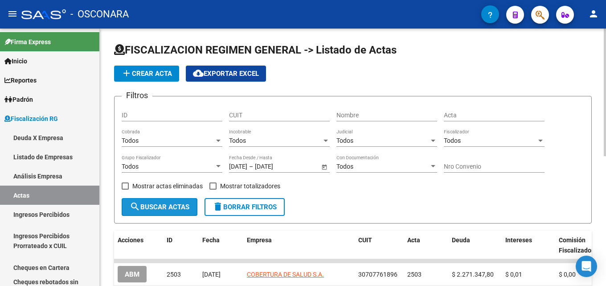
click at [160, 210] on span "search Buscar Actas" at bounding box center [160, 207] width 60 height 8
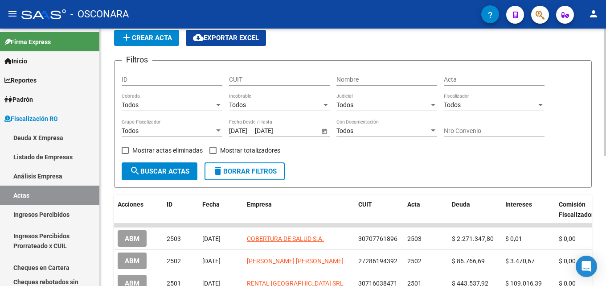
scroll to position [261, 0]
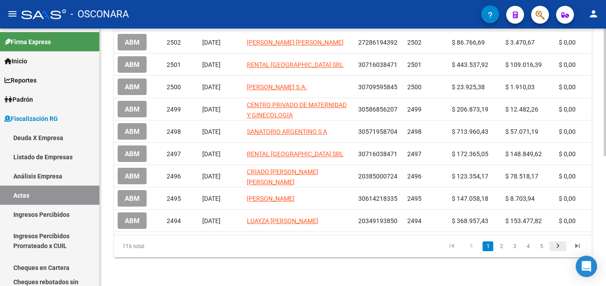
click at [558, 245] on icon "go to next page" at bounding box center [558, 247] width 12 height 11
click at [558, 245] on div "116 total 1 2 3 4 5" at bounding box center [353, 246] width 478 height 22
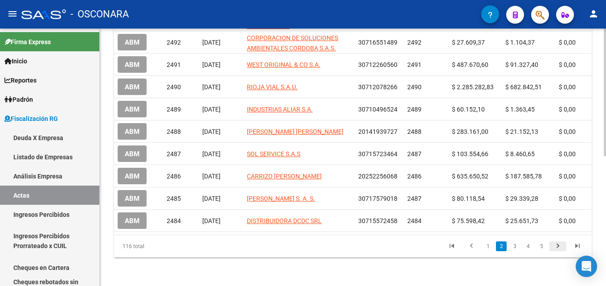
click at [558, 245] on icon "go to next page" at bounding box center [558, 247] width 12 height 11
click at [558, 245] on div "116 total 1 2 3 4 5" at bounding box center [353, 246] width 478 height 22
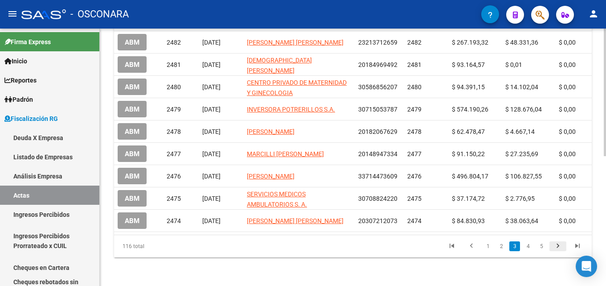
click at [558, 245] on div "116 total 1 2 3 4 5" at bounding box center [353, 246] width 478 height 22
click at [558, 245] on icon "go to next page" at bounding box center [558, 247] width 12 height 11
click at [558, 245] on div "116 total 1 2 3 4 5" at bounding box center [353, 246] width 478 height 22
click at [558, 245] on div "116 total 2 3 4 5 6" at bounding box center [353, 246] width 478 height 22
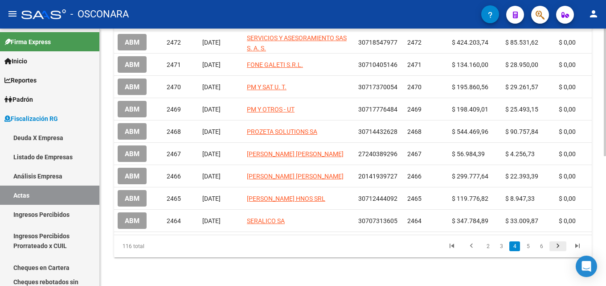
click at [558, 245] on icon "go to next page" at bounding box center [558, 247] width 12 height 11
click at [558, 245] on div "116 total 3 4 5 6 7" at bounding box center [353, 246] width 478 height 22
click at [558, 245] on icon "go to next page" at bounding box center [558, 247] width 12 height 11
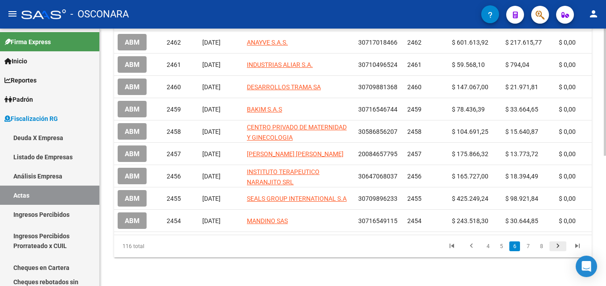
click at [558, 245] on div "116 total 4 5 6 7 8" at bounding box center [353, 246] width 478 height 22
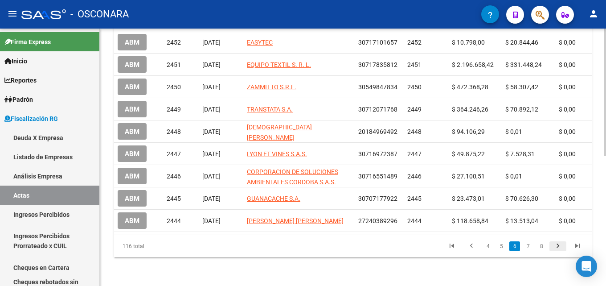
click at [558, 245] on icon "go to next page" at bounding box center [558, 247] width 12 height 11
click at [558, 245] on div "116 total 4 5 6 7 8" at bounding box center [353, 246] width 478 height 22
click at [558, 245] on div "116 total 5 6 7 8 9" at bounding box center [353, 246] width 478 height 22
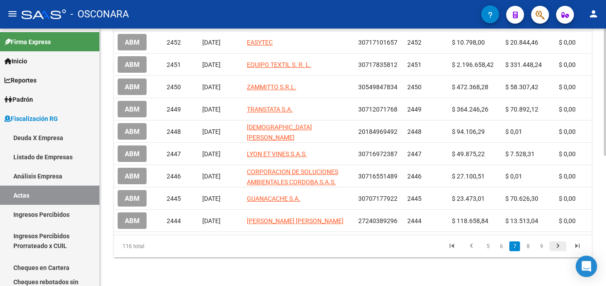
click at [558, 245] on icon "go to next page" at bounding box center [558, 247] width 12 height 11
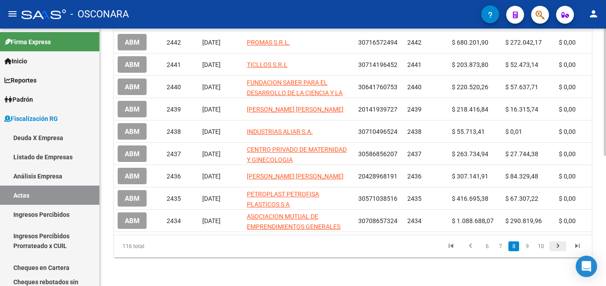
click at [558, 245] on div "116 total 6 7 8 9 10" at bounding box center [353, 246] width 478 height 22
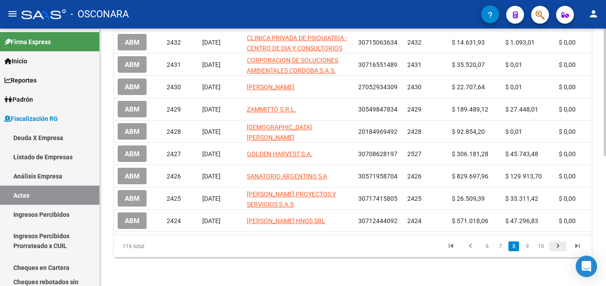
click at [556, 246] on icon "go to next page" at bounding box center [558, 247] width 12 height 11
click at [556, 246] on div "116 total 7 8 9 10 11" at bounding box center [353, 246] width 478 height 22
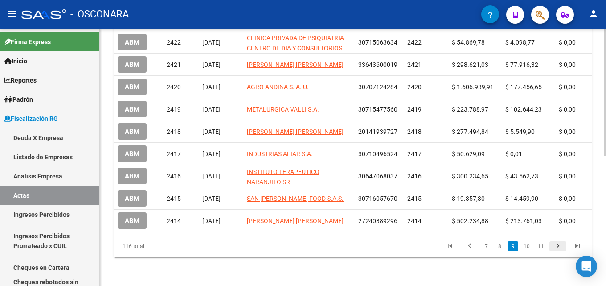
click at [559, 245] on icon "go to next page" at bounding box center [558, 247] width 12 height 11
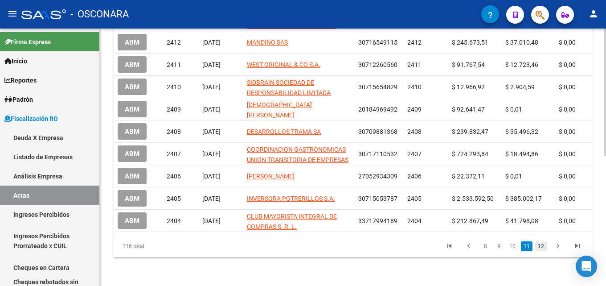
click at [543, 246] on div "116 total 8 9 10 11 12" at bounding box center [353, 246] width 478 height 22
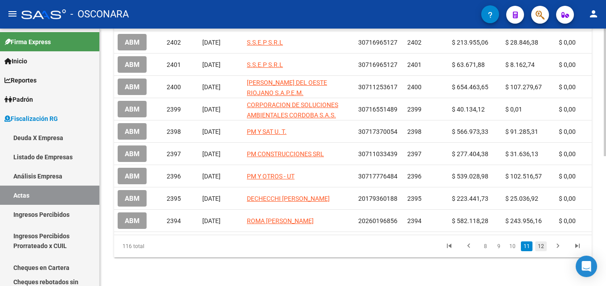
click at [543, 246] on link "12" at bounding box center [542, 246] width 12 height 10
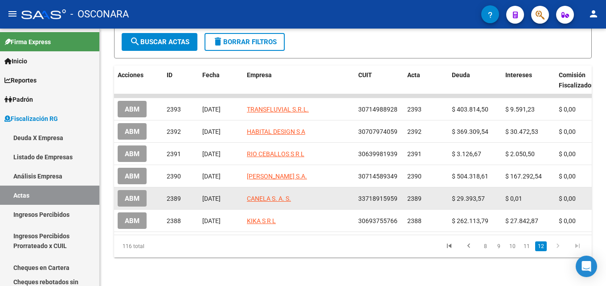
drag, startPoint x: 492, startPoint y: 193, endPoint x: 452, endPoint y: 195, distance: 40.6
click at [452, 195] on datatable-body-cell "$ 29.393,57" at bounding box center [476, 198] width 54 height 22
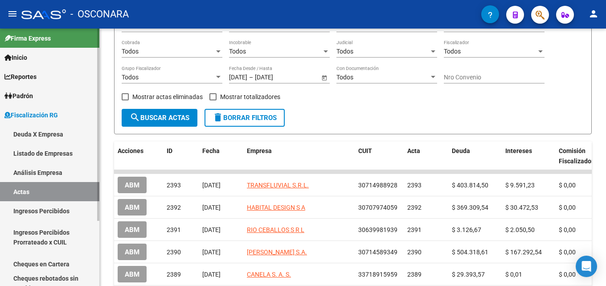
scroll to position [0, 0]
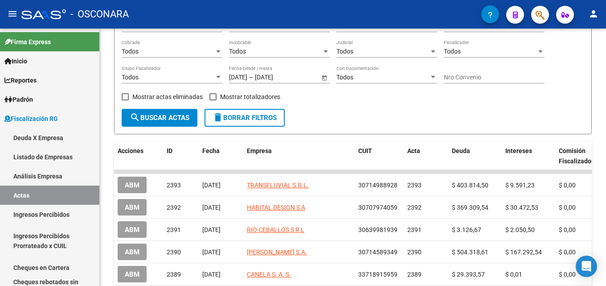
click at [41, 173] on link "Análisis Empresa" at bounding box center [49, 175] width 99 height 19
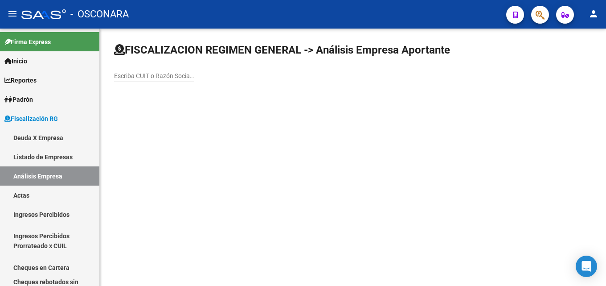
click at [164, 70] on div "Escriba CUIT o Razón Social para buscar" at bounding box center [154, 73] width 80 height 18
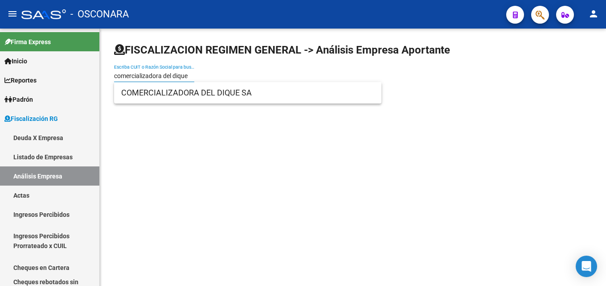
type input "comercializadora del dique"
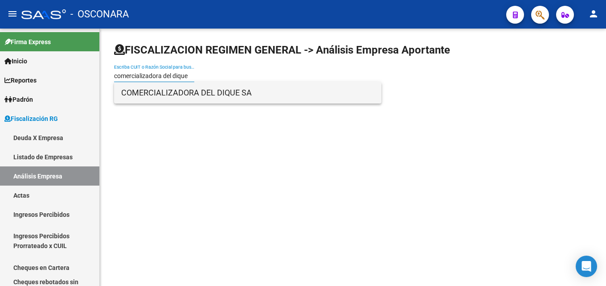
click at [149, 97] on span "COMERCIALIZADORA DEL DIQUE SA" at bounding box center [247, 92] width 253 height 21
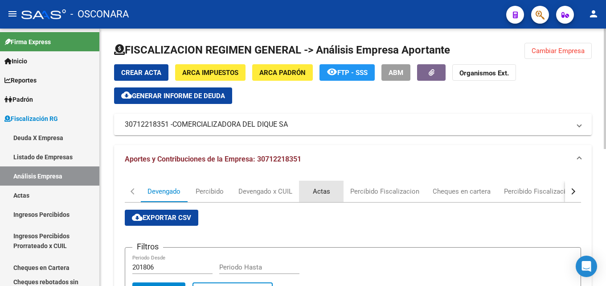
click at [315, 190] on div "Actas" at bounding box center [321, 191] width 17 height 10
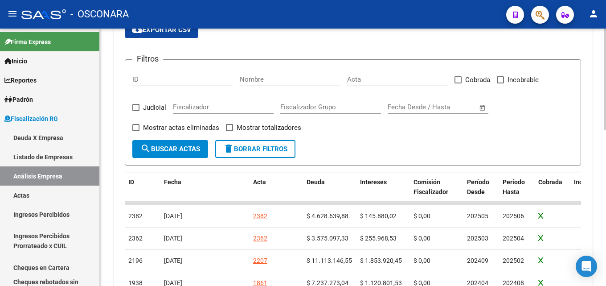
scroll to position [223, 0]
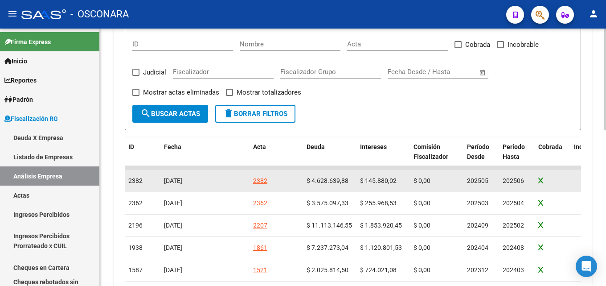
click at [262, 184] on div "2382" at bounding box center [260, 181] width 14 height 10
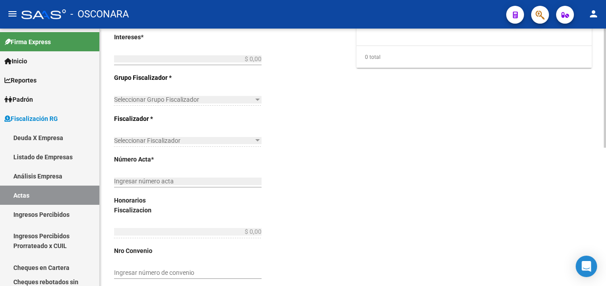
type input "202505"
type input "202506"
type input "$ 4.774.519,90"
type input "$ 4.628.639,88"
type input "$ 145.880,02"
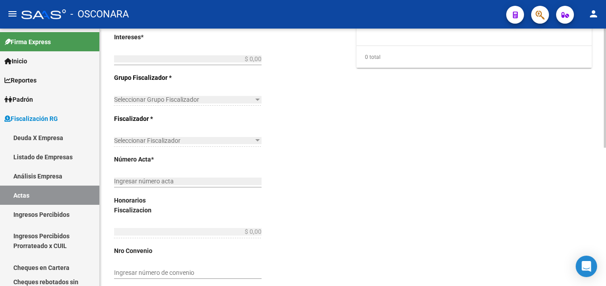
type input "2382"
checkbox input "true"
type input "COBRANZA FISCALIZADORA [PERSON_NAME]"
type input "[DATE]"
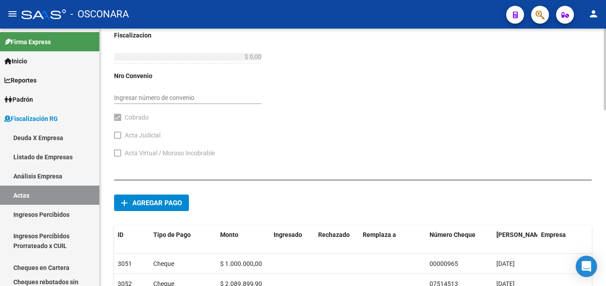
scroll to position [491, 0]
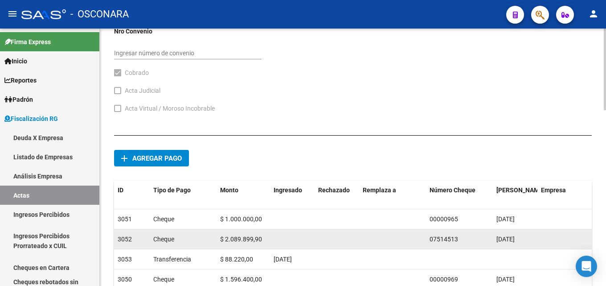
drag, startPoint x: 545, startPoint y: 241, endPoint x: 471, endPoint y: 235, distance: 74.7
click at [471, 235] on div "3052 Cheque $ 2.089.899,90 07514513 [DATE] ELIMINAR" at bounding box center [392, 239] width 557 height 20
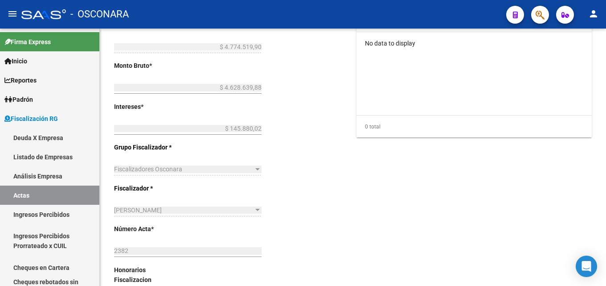
scroll to position [198, 0]
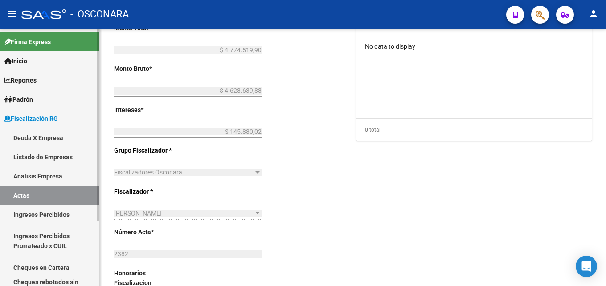
click at [37, 176] on link "Análisis Empresa" at bounding box center [49, 175] width 99 height 19
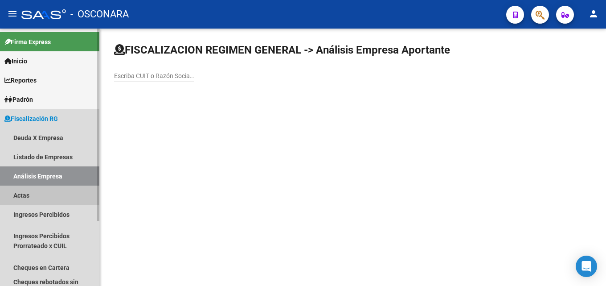
click at [39, 195] on link "Actas" at bounding box center [49, 195] width 99 height 19
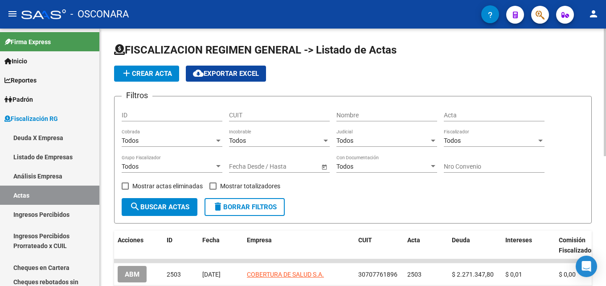
click at [238, 165] on input "text" at bounding box center [245, 167] width 33 height 8
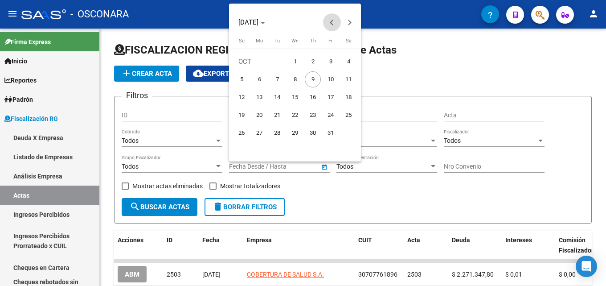
click at [334, 21] on button "Previous month" at bounding box center [332, 22] width 18 height 18
click at [260, 74] on span "1" at bounding box center [259, 79] width 16 height 16
type input "[DATE]"
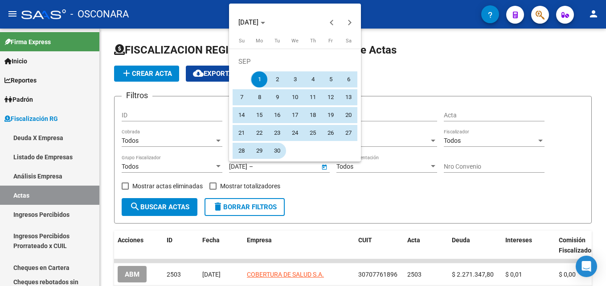
click at [276, 153] on span "30" at bounding box center [277, 151] width 16 height 16
type input "[DATE]"
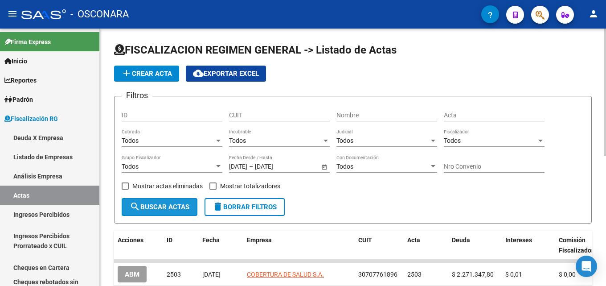
click at [151, 206] on span "search Buscar Actas" at bounding box center [160, 207] width 60 height 8
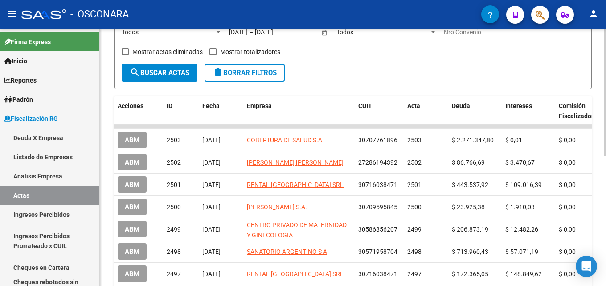
scroll to position [261, 0]
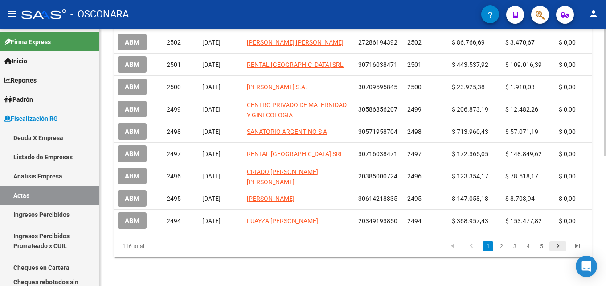
click at [561, 246] on icon "go to next page" at bounding box center [558, 247] width 12 height 11
click at [561, 246] on div "116 total 1 2 3 4 5" at bounding box center [353, 246] width 478 height 22
click at [561, 246] on icon "go to next page" at bounding box center [558, 247] width 12 height 11
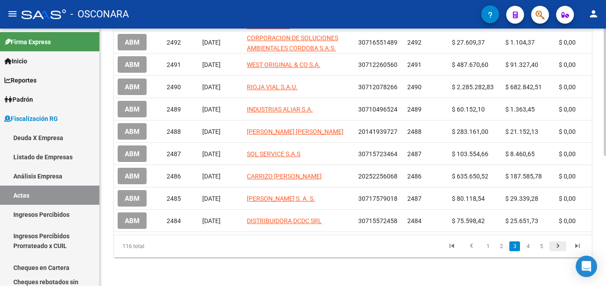
click at [561, 246] on div "116 total 1 2 3 4 5" at bounding box center [353, 246] width 478 height 22
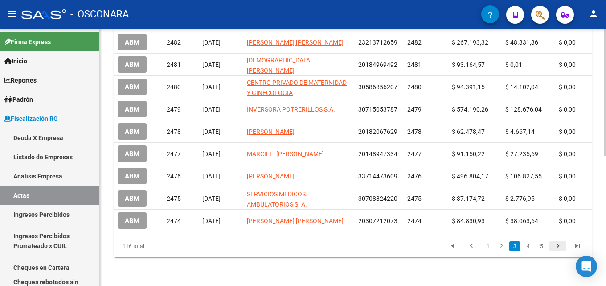
click at [555, 243] on icon "go to next page" at bounding box center [558, 247] width 12 height 11
click at [555, 243] on div "116 total 2 3 4 5 6" at bounding box center [353, 246] width 478 height 22
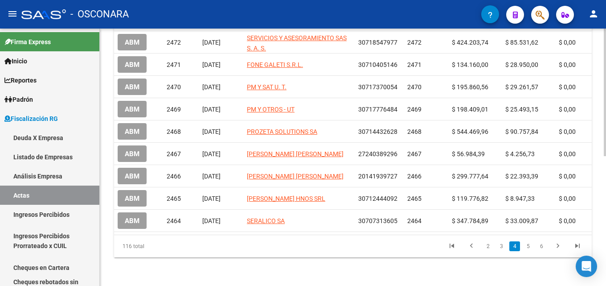
click at [555, 243] on icon "go to next page" at bounding box center [558, 247] width 12 height 11
click at [558, 245] on div "116 total 3 4 5 6 7" at bounding box center [353, 246] width 478 height 22
click at [558, 245] on icon "go to next page" at bounding box center [558, 247] width 12 height 11
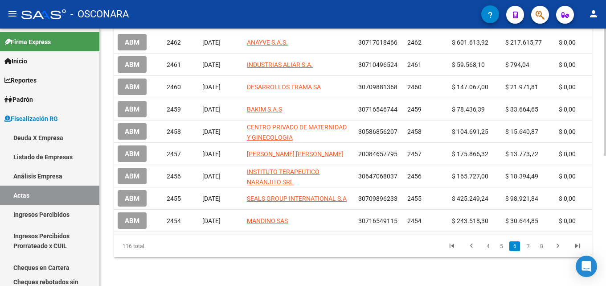
click at [558, 245] on div "116 total 4 5 6 7 8" at bounding box center [353, 246] width 478 height 22
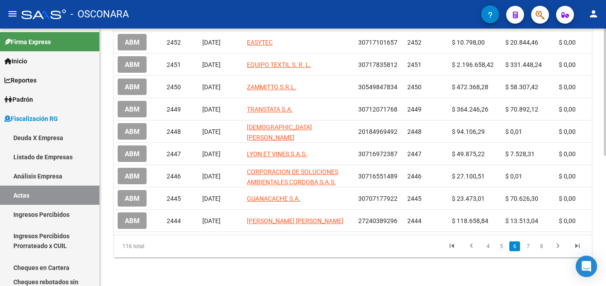
click at [558, 245] on icon "go to next page" at bounding box center [558, 247] width 12 height 11
click at [558, 245] on div "116 total 5 6 7 8 9" at bounding box center [353, 246] width 478 height 22
click at [558, 245] on icon "go to next page" at bounding box center [558, 247] width 12 height 11
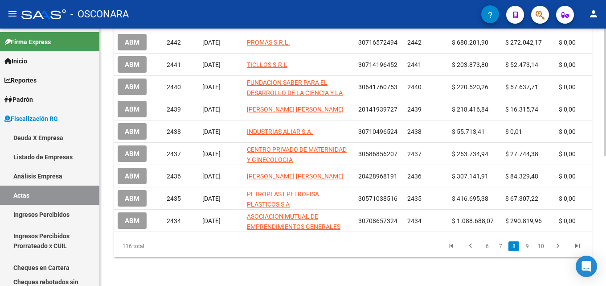
click at [558, 245] on div "116 total 6 7 8 9 10" at bounding box center [353, 246] width 478 height 22
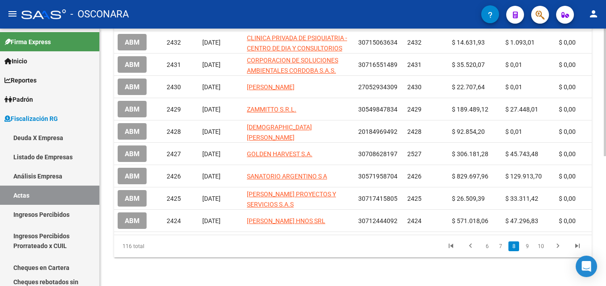
click at [558, 245] on icon "go to next page" at bounding box center [558, 247] width 12 height 11
click at [558, 245] on div "116 total 7 8 9 10 11" at bounding box center [353, 246] width 478 height 22
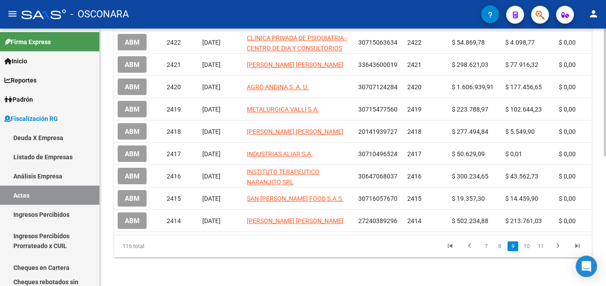
click at [558, 245] on icon "go to next page" at bounding box center [558, 247] width 12 height 11
click at [558, 245] on div "116 total 7 8 9 10 11" at bounding box center [353, 246] width 478 height 22
click at [558, 245] on div "116 total 8 9 10 11 12" at bounding box center [353, 246] width 478 height 22
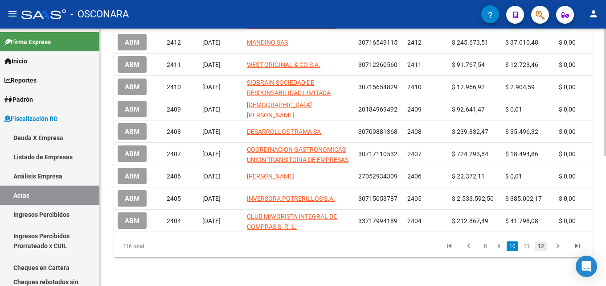
click at [541, 247] on link "12" at bounding box center [542, 246] width 12 height 10
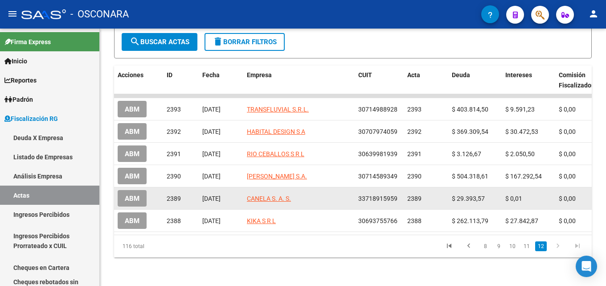
drag, startPoint x: 497, startPoint y: 192, endPoint x: 446, endPoint y: 193, distance: 50.8
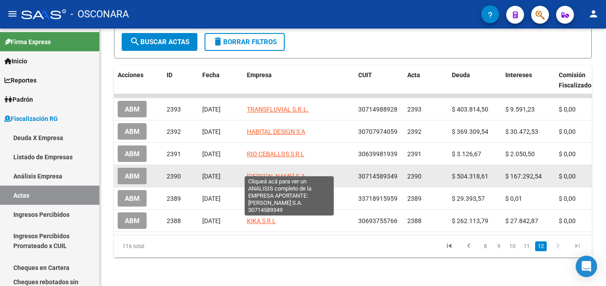
click at [270, 173] on span "[PERSON_NAME] S.A." at bounding box center [277, 176] width 60 height 7
type textarea "30714589349"
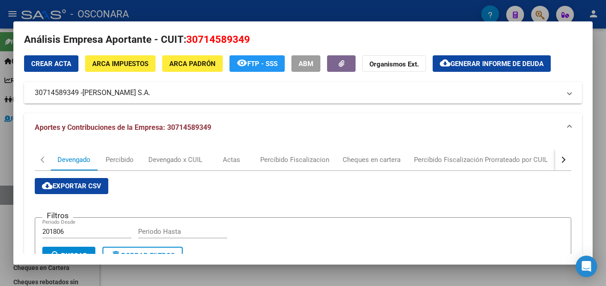
scroll to position [0, 0]
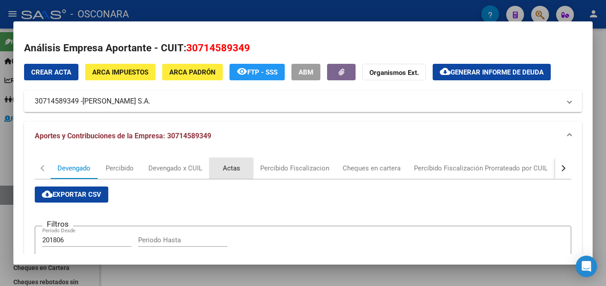
click at [235, 176] on div "Actas" at bounding box center [231, 167] width 45 height 21
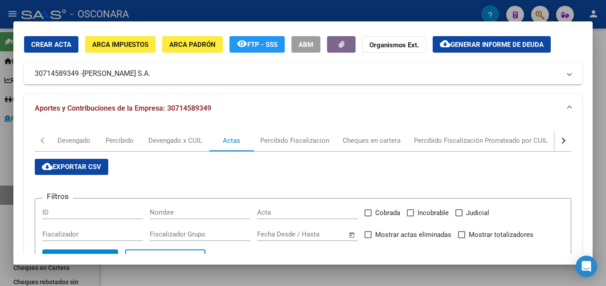
scroll to position [167, 0]
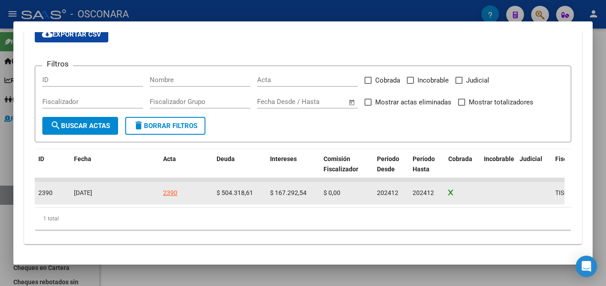
click at [171, 188] on div "2390" at bounding box center [170, 193] width 14 height 10
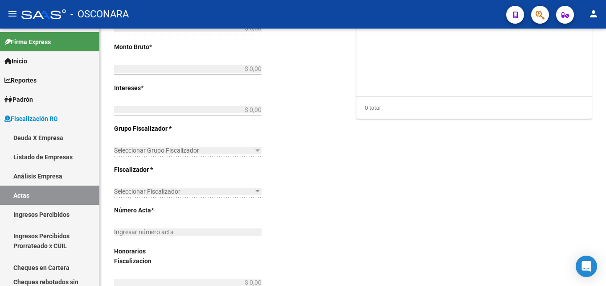
type input "202412"
type input "$ 772.352,82"
type input "$ 504.318,61"
type input "$ 167.292,54"
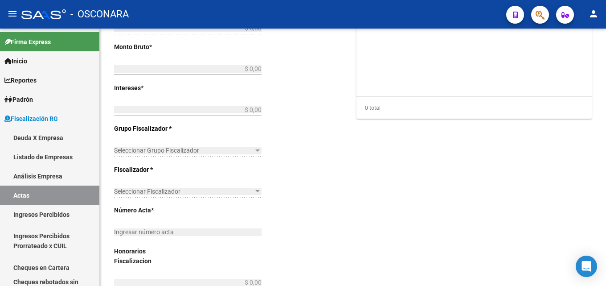
type input "2390"
type input "$ 100.741,67"
checkbox input "true"
type input "COBRANZA DELEGACION RAWSON"
type input "[DATE]"
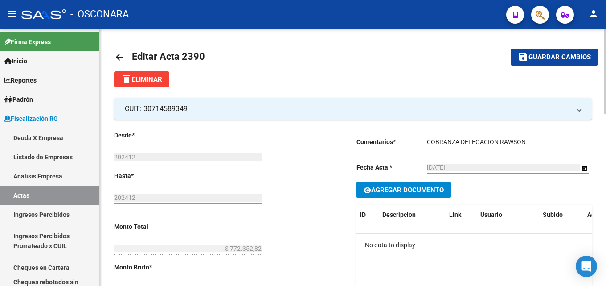
click at [117, 57] on mat-icon "arrow_back" at bounding box center [119, 57] width 11 height 11
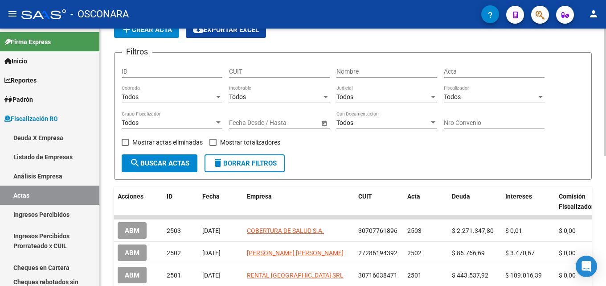
scroll to position [45, 0]
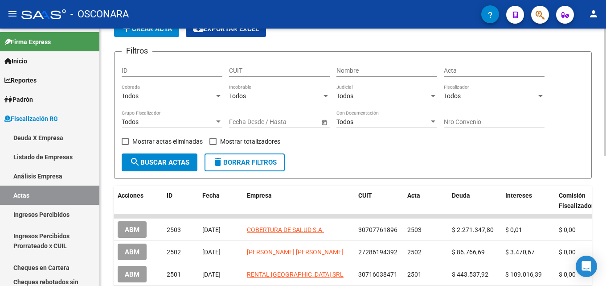
click at [273, 106] on div "Todos Incobrable" at bounding box center [279, 96] width 101 height 25
click at [270, 116] on div "Fecha inicio – Fecha fin Fecha Desde / Hasta" at bounding box center [274, 119] width 91 height 18
click at [266, 120] on span "–" at bounding box center [266, 122] width 4 height 8
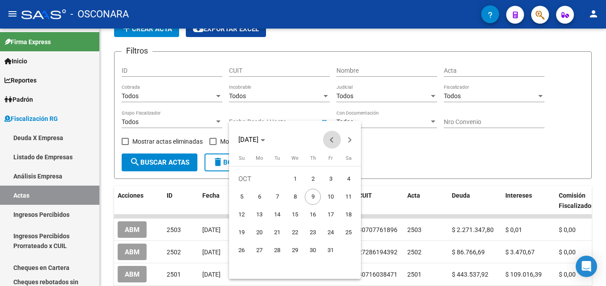
click at [330, 139] on span "Previous month" at bounding box center [332, 140] width 18 height 18
click at [260, 197] on span "1" at bounding box center [259, 197] width 16 height 16
type input "[DATE]"
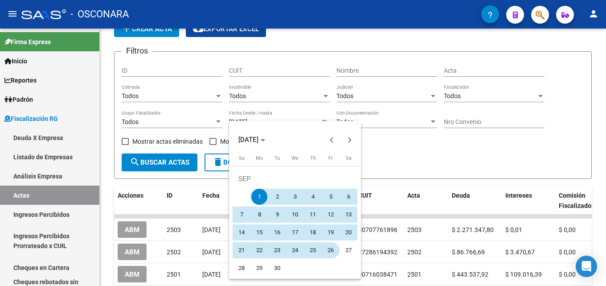
click at [330, 250] on span "26" at bounding box center [331, 250] width 16 height 16
type input "[DATE]"
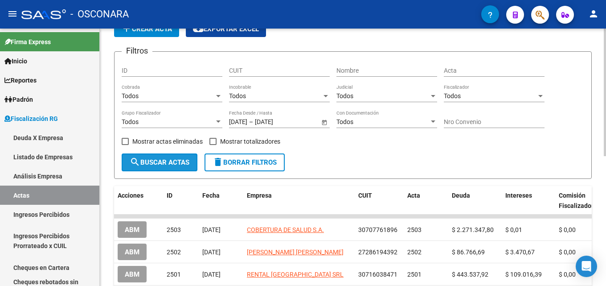
click at [164, 163] on span "search Buscar Actas" at bounding box center [160, 162] width 60 height 8
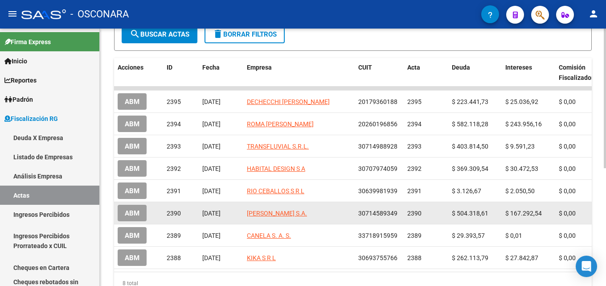
scroll to position [172, 0]
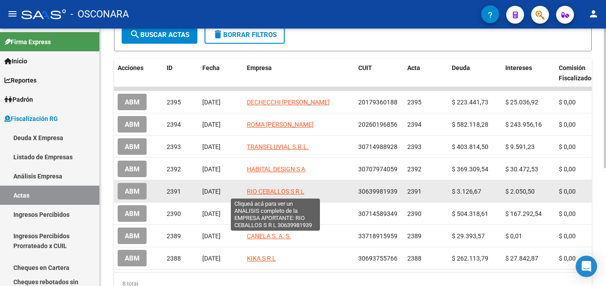
click at [284, 192] on span "RIO CEBALLOS S R L" at bounding box center [276, 191] width 58 height 7
type textarea "30639981939"
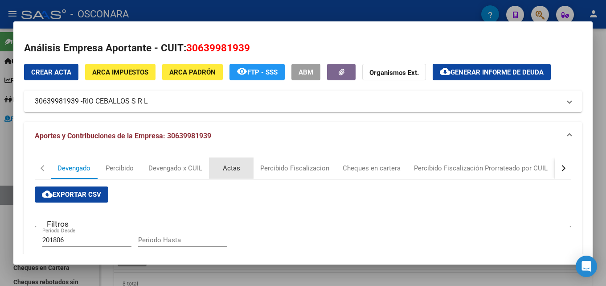
click at [225, 166] on div "Actas" at bounding box center [231, 168] width 17 height 10
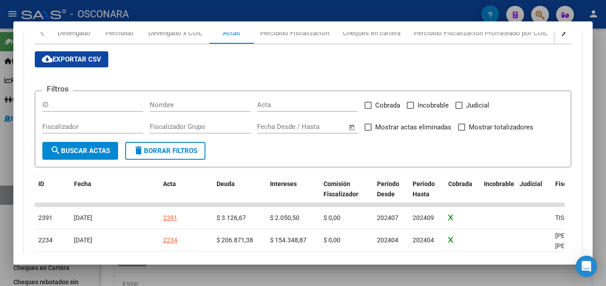
scroll to position [142, 0]
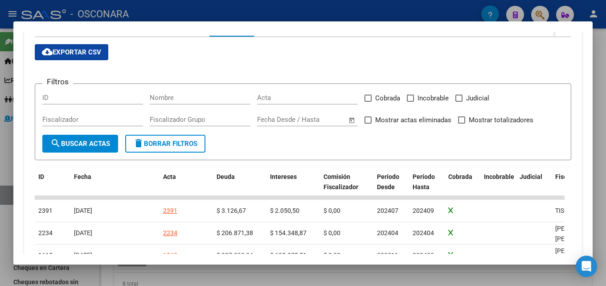
click at [181, 13] on div at bounding box center [303, 143] width 606 height 286
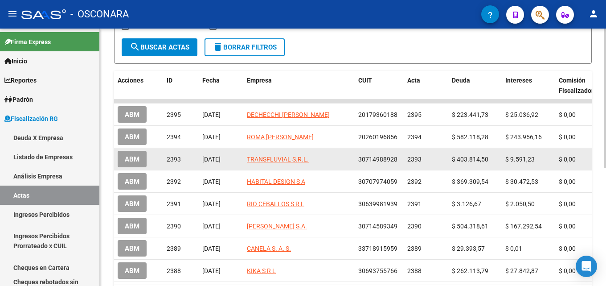
scroll to position [178, 0]
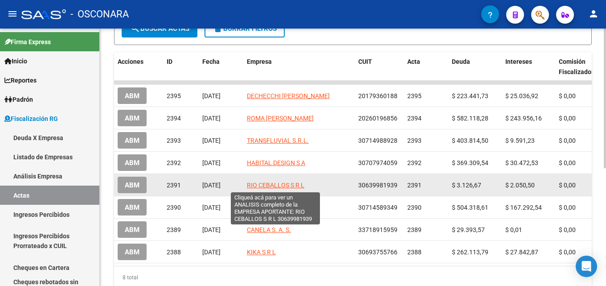
click at [288, 186] on span "RIO CEBALLOS S R L" at bounding box center [276, 184] width 58 height 7
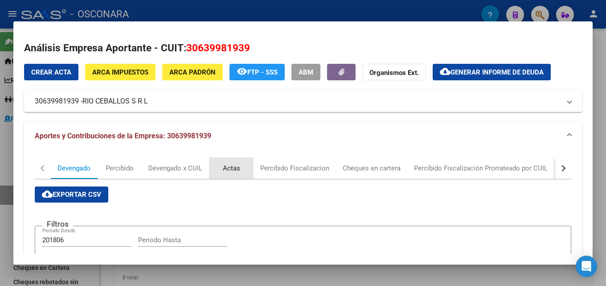
click at [230, 173] on div "Actas" at bounding box center [231, 167] width 45 height 21
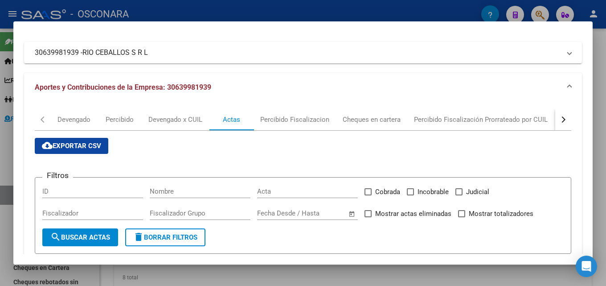
scroll to position [142, 0]
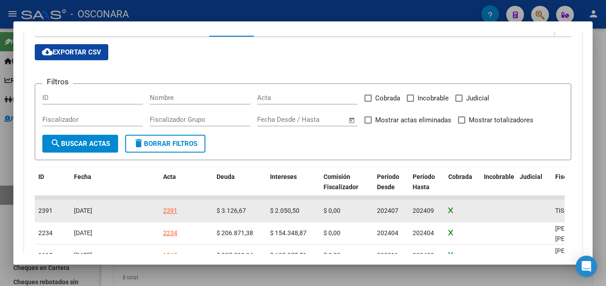
click at [169, 209] on div "2391" at bounding box center [170, 211] width 14 height 10
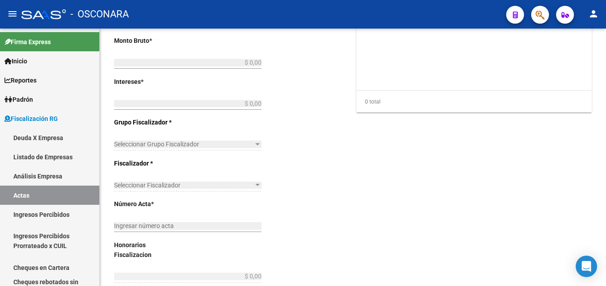
type input "202407"
type input "202409"
type input "$ 5.953,75"
type input "$ 3.126,67"
type input "$ 2.050,50"
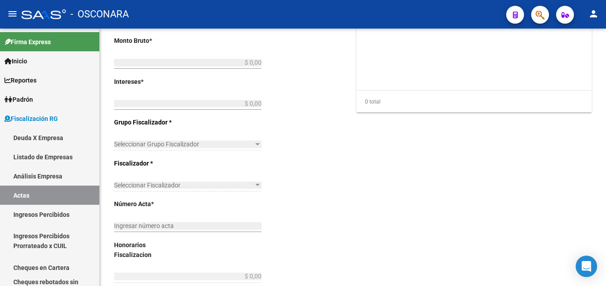
type input "2391"
type input "$ 776,58"
checkbox input "true"
type input "COBRANZA [PERSON_NAME] TISORIERO"
type input "[DATE]"
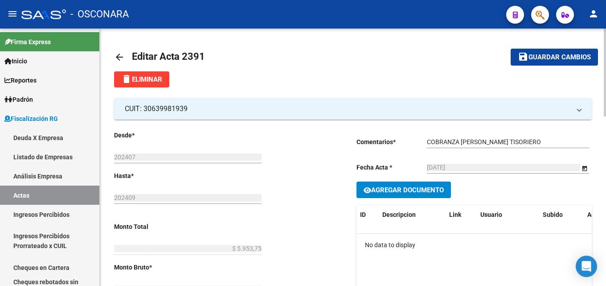
click at [118, 57] on mat-icon "arrow_back" at bounding box center [119, 57] width 11 height 11
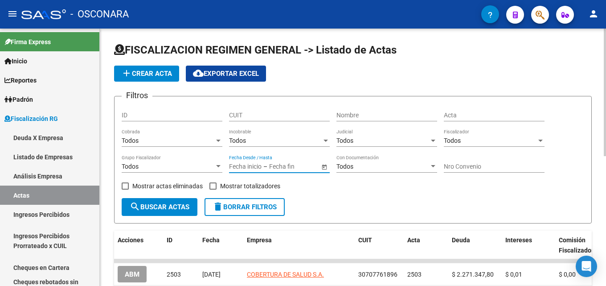
click at [257, 163] on input "text" at bounding box center [245, 167] width 33 height 8
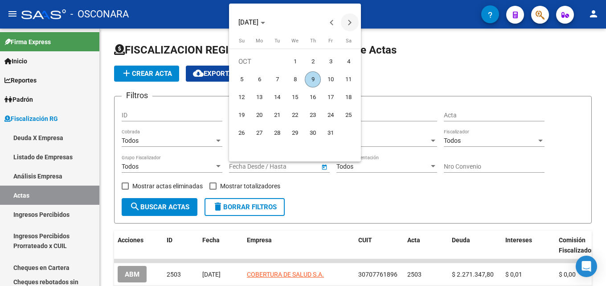
click at [347, 22] on button "Next month" at bounding box center [350, 22] width 18 height 18
click at [338, 20] on span "Previous month" at bounding box center [332, 22] width 18 height 18
click at [337, 20] on span "Previous month" at bounding box center [332, 22] width 18 height 18
click at [259, 79] on span "1" at bounding box center [259, 79] width 16 height 16
type input "[DATE]"
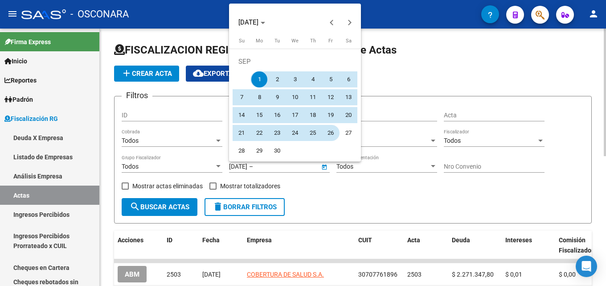
drag, startPoint x: 329, startPoint y: 132, endPoint x: 307, endPoint y: 113, distance: 29.1
click at [329, 132] on span "26" at bounding box center [331, 133] width 16 height 16
type input "[DATE]"
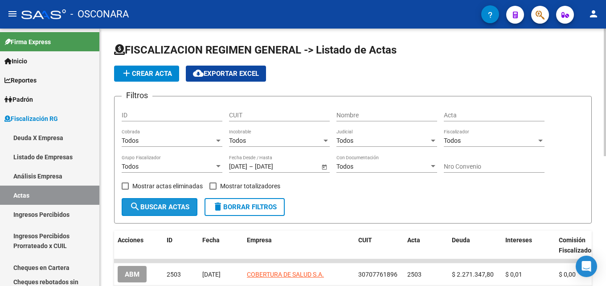
click at [176, 204] on span "search Buscar Actas" at bounding box center [160, 207] width 60 height 8
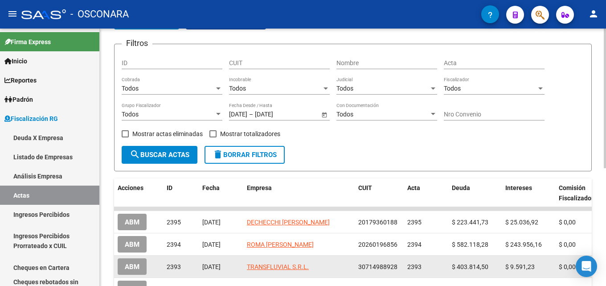
scroll to position [178, 0]
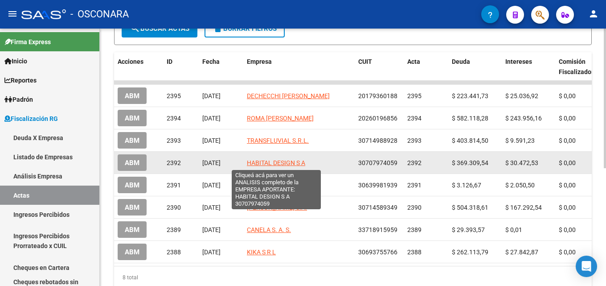
click at [268, 160] on span "HABITAL DESIGN S A" at bounding box center [276, 162] width 58 height 7
type textarea "30707974059"
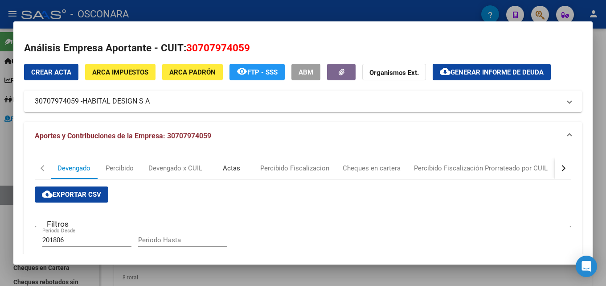
click at [228, 166] on div "Actas" at bounding box center [231, 168] width 17 height 10
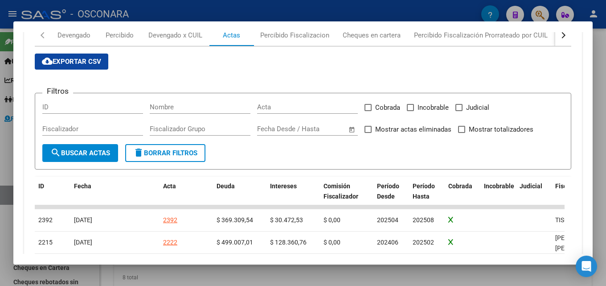
scroll to position [133, 0]
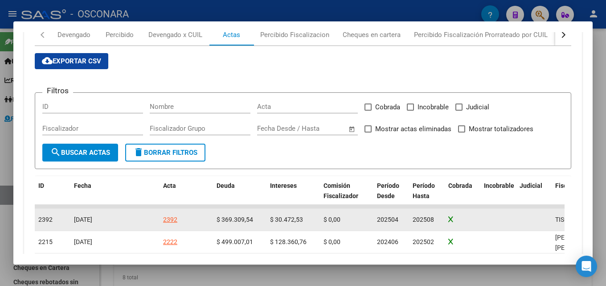
click at [175, 219] on div "2392" at bounding box center [170, 219] width 14 height 10
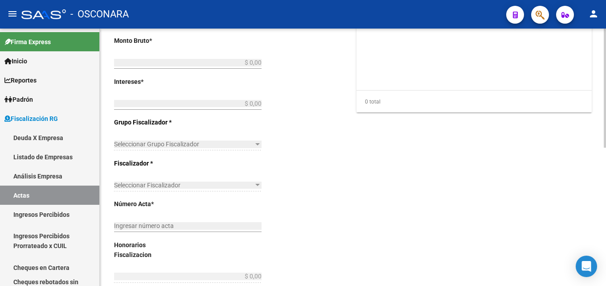
type input "202504"
type input "202508"
type input "$ 459.749,38"
type input "$ 369.309,54"
type input "$ 30.472,53"
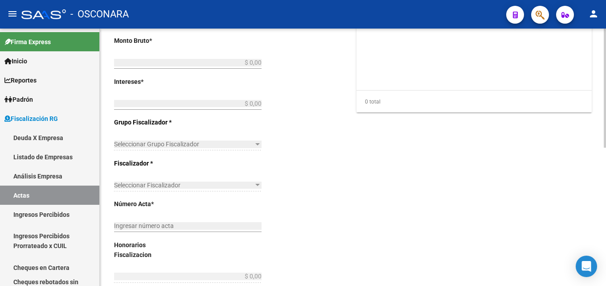
type input "2392"
type input "$ 59.967,31"
checkbox input "true"
type input "COBRANZA FISCALIZACION [PERSON_NAME] TISORIERO"
type input "[DATE]"
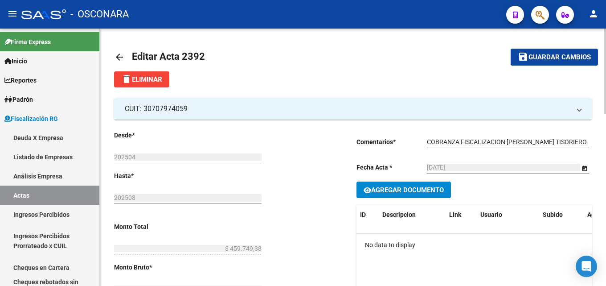
click at [122, 54] on mat-icon "arrow_back" at bounding box center [119, 57] width 11 height 11
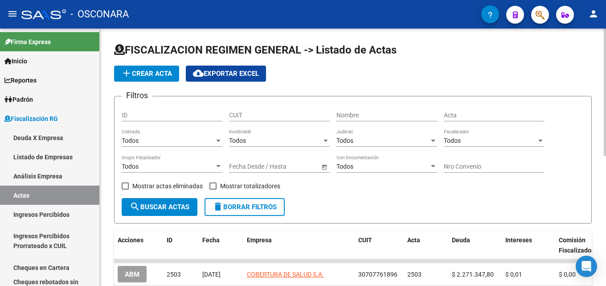
click at [278, 162] on div "Fecha inicio – Fecha fin Fecha Desde / Hasta" at bounding box center [274, 164] width 91 height 18
click at [257, 165] on input "text" at bounding box center [245, 167] width 33 height 8
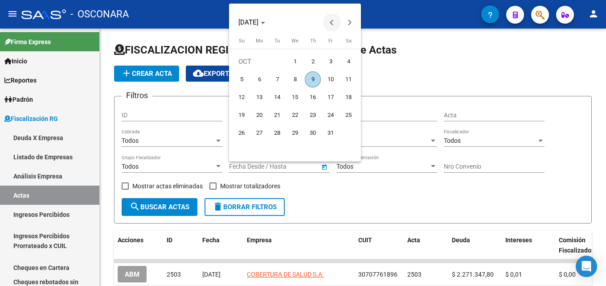
click at [334, 19] on span "Previous month" at bounding box center [332, 22] width 18 height 18
click at [258, 80] on span "1" at bounding box center [259, 79] width 16 height 16
type input "[DATE]"
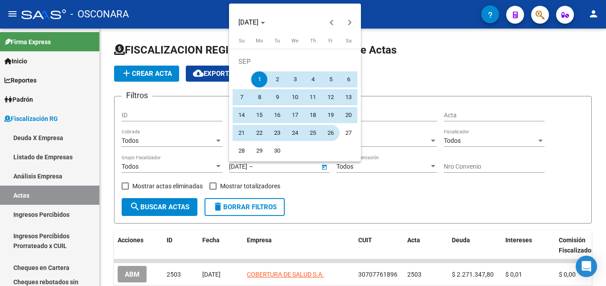
click at [331, 133] on span "26" at bounding box center [331, 133] width 16 height 16
type input "[DATE]"
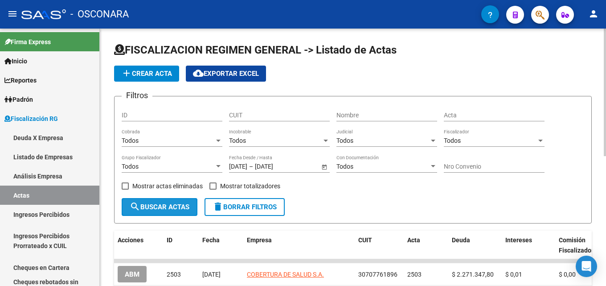
click at [168, 206] on span "search Buscar Actas" at bounding box center [160, 207] width 60 height 8
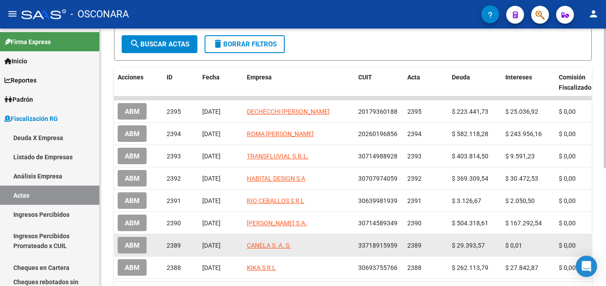
scroll to position [217, 0]
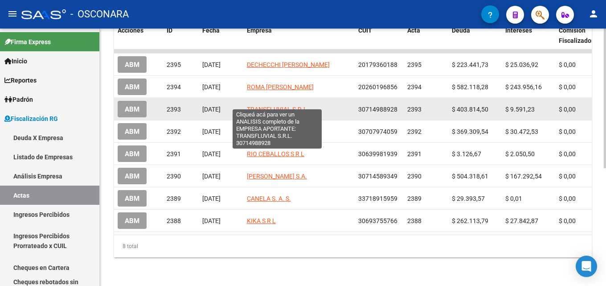
click at [283, 106] on span "TRANSFLUVIAL S.R.L." at bounding box center [278, 109] width 62 height 7
type textarea "30714988928"
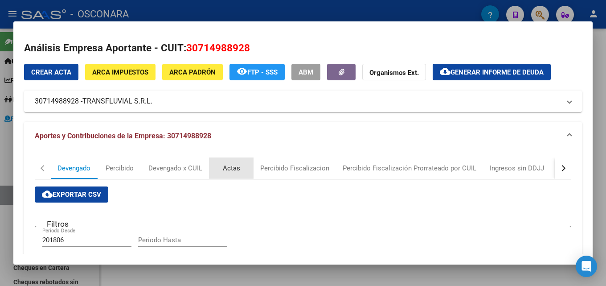
click at [232, 167] on div "Actas" at bounding box center [231, 168] width 17 height 10
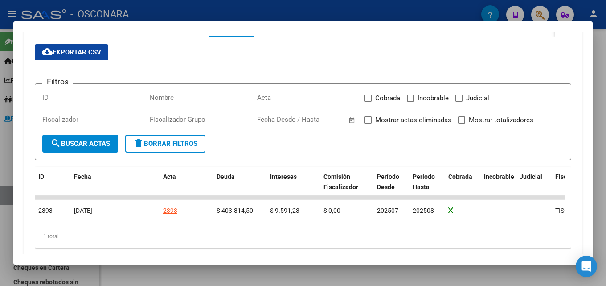
scroll to position [167, 0]
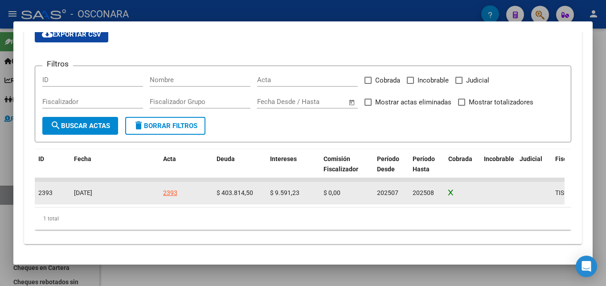
click at [168, 188] on div "2393" at bounding box center [170, 193] width 14 height 10
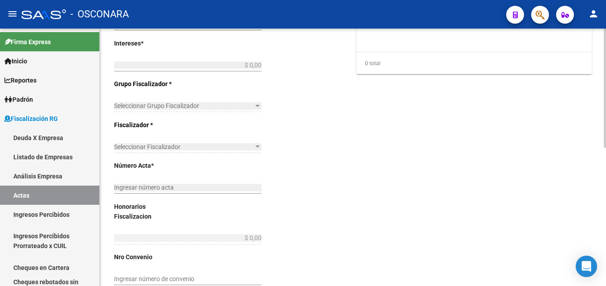
type input "202507"
type input "202508"
type input "$ 475.416,59"
type input "$ 403.814,50"
type input "$ 9.591,23"
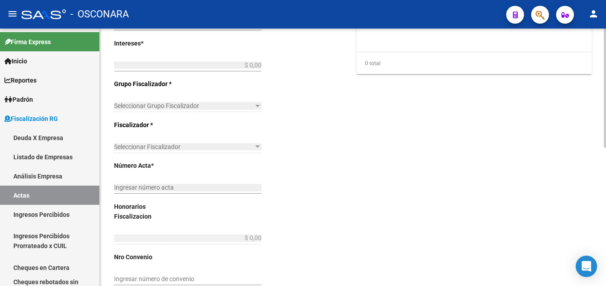
type input "2393"
type input "$ 62.010,86"
checkbox input "true"
type input "COBRANZA [PERSON_NAME] TISORIERO"
type input "[DATE]"
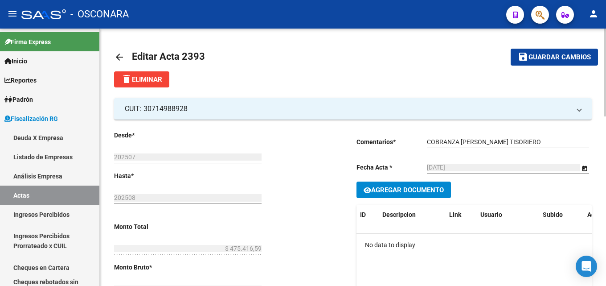
click at [117, 58] on mat-icon "arrow_back" at bounding box center [119, 57] width 11 height 11
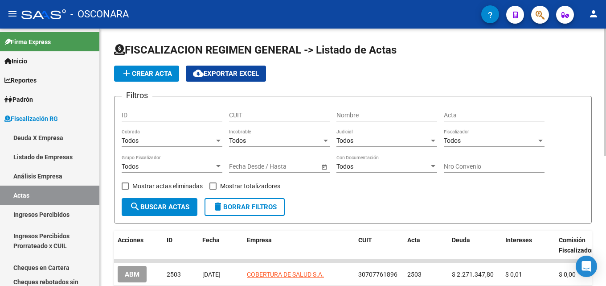
click at [264, 163] on span "–" at bounding box center [266, 167] width 4 height 8
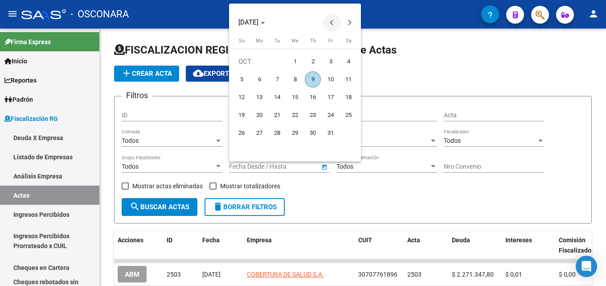
click at [330, 21] on button "Previous month" at bounding box center [332, 22] width 18 height 18
click at [262, 80] on span "1" at bounding box center [259, 79] width 16 height 16
type input "[DATE]"
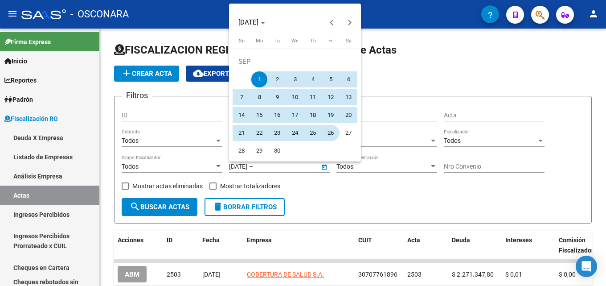
click at [332, 135] on span "26" at bounding box center [331, 133] width 16 height 16
type input "[DATE]"
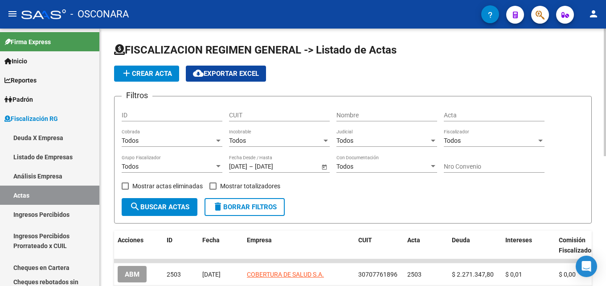
click at [177, 207] on span "search Buscar Actas" at bounding box center [160, 207] width 60 height 8
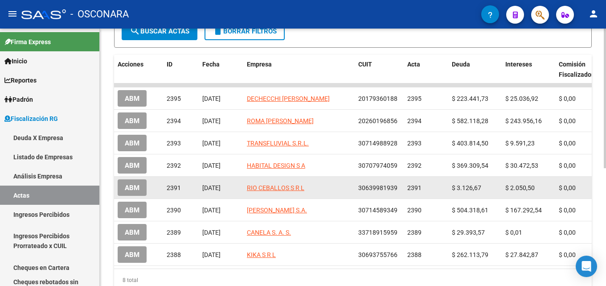
scroll to position [178, 0]
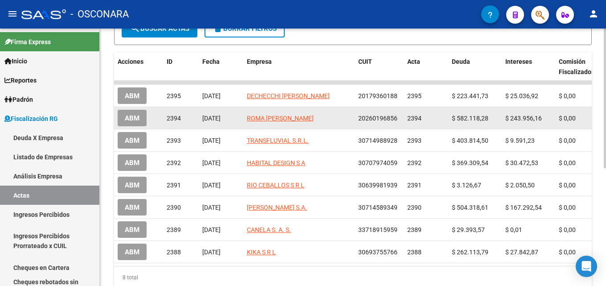
drag, startPoint x: 300, startPoint y: 115, endPoint x: 263, endPoint y: 120, distance: 37.8
click at [263, 120] on span "ROMA [PERSON_NAME]" at bounding box center [280, 118] width 67 height 7
type textarea "20260196856"
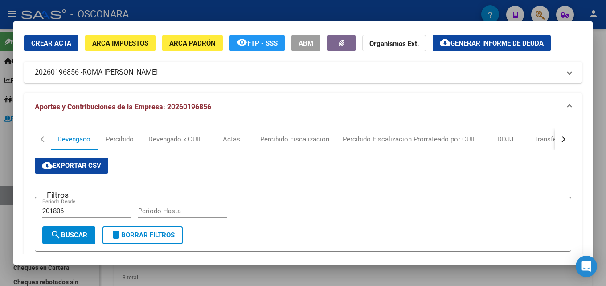
scroll to position [45, 0]
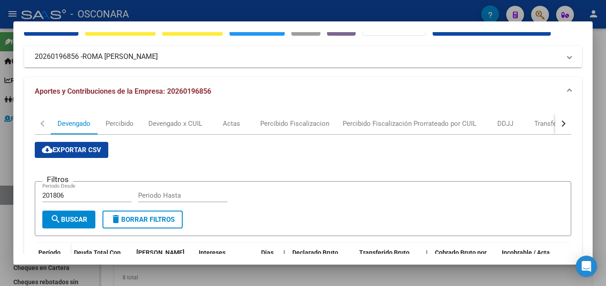
click at [239, 107] on div "Devengado Percibido Devengado x CUIL Actas Percibido Fiscalizacion Percibido Fi…" at bounding box center [303, 289] width 558 height 367
click at [229, 128] on div "Actas" at bounding box center [231, 124] width 17 height 10
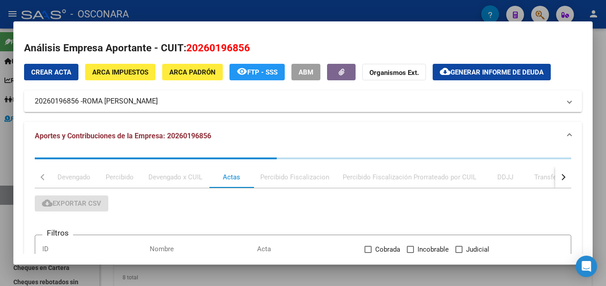
scroll to position [142, 0]
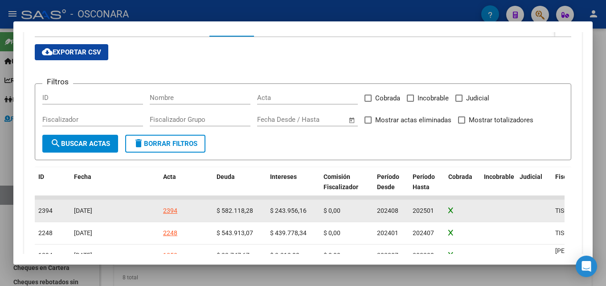
click at [168, 211] on div "2394" at bounding box center [170, 211] width 14 height 10
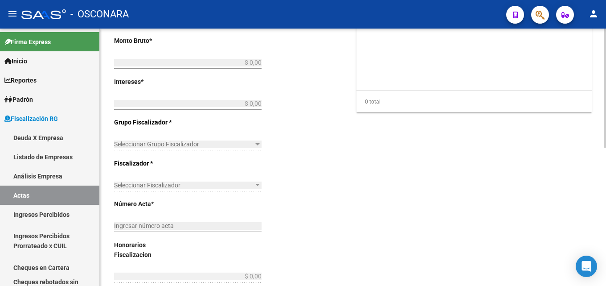
type input "202408"
type input "202501"
type input "$ 950.000,00"
type input "$ 582.118,28"
type input "$ 243.956,16"
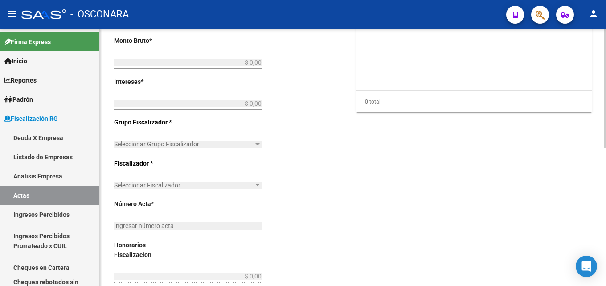
type input "2394"
type input "$ 123.925,56"
checkbox input "true"
type input "COBRANZA [PERSON_NAME] TISORIERO"
type input "[DATE]"
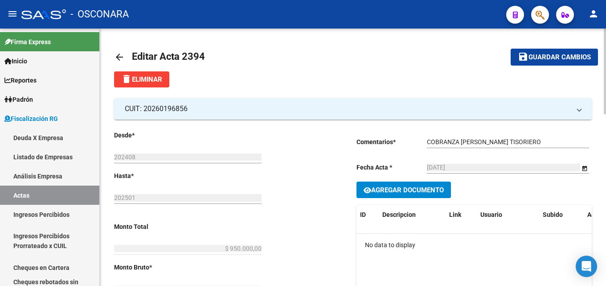
click at [115, 54] on mat-icon "arrow_back" at bounding box center [119, 57] width 11 height 11
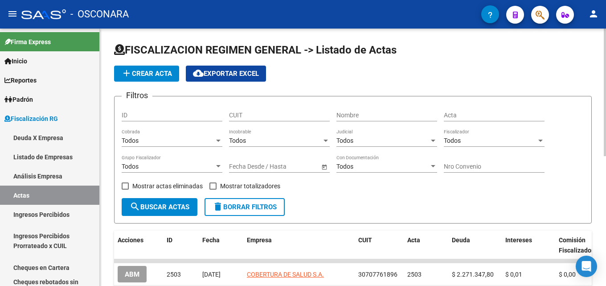
click at [283, 161] on div "Fecha inicio – Fecha fin Fecha Desde / Hasta" at bounding box center [274, 164] width 91 height 18
click at [280, 167] on input "text" at bounding box center [291, 167] width 44 height 8
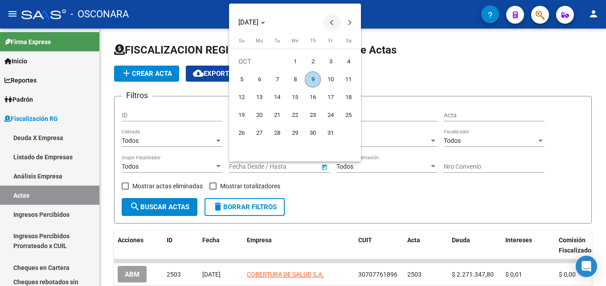
click at [326, 25] on span "Previous month" at bounding box center [332, 22] width 18 height 18
click at [262, 77] on span "1" at bounding box center [259, 79] width 16 height 16
type input "[DATE]"
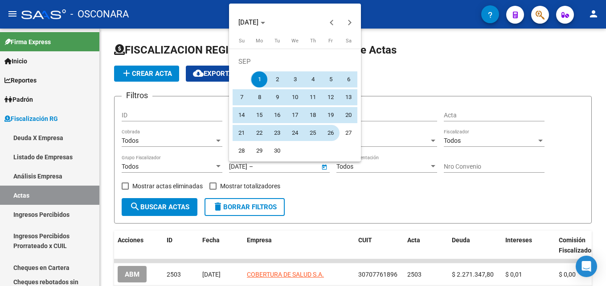
click at [326, 130] on span "26" at bounding box center [331, 133] width 16 height 16
type input "[DATE]"
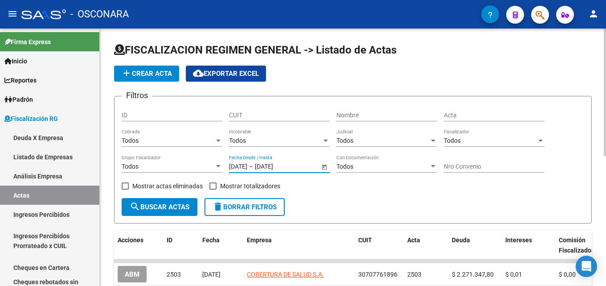
click at [167, 202] on button "search Buscar Actas" at bounding box center [160, 207] width 76 height 18
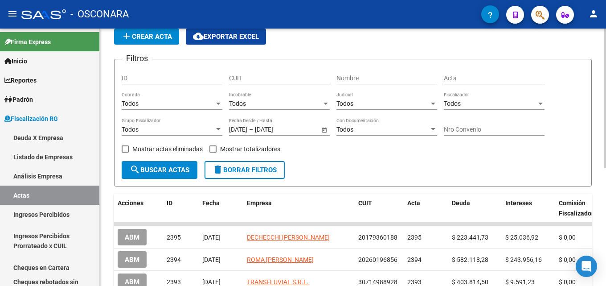
scroll to position [89, 0]
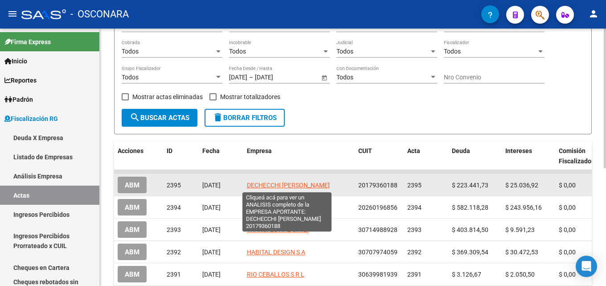
click at [282, 185] on span "DECHECCHI [PERSON_NAME]" at bounding box center [288, 184] width 83 height 7
type textarea "20179360188"
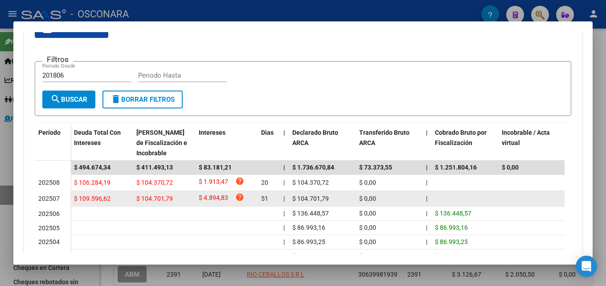
scroll to position [0, 0]
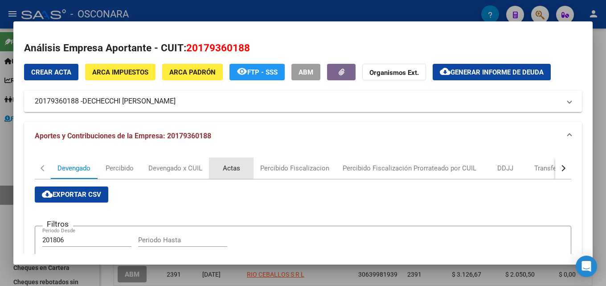
click at [234, 166] on div "Actas" at bounding box center [231, 168] width 17 height 10
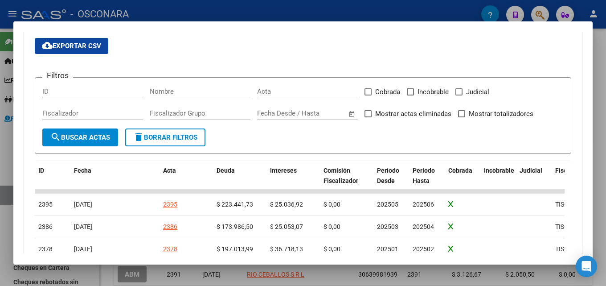
scroll to position [178, 0]
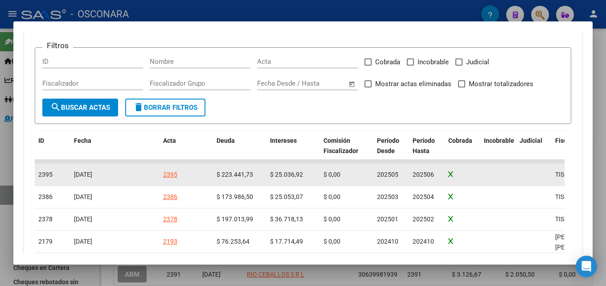
click at [167, 174] on div "2395" at bounding box center [170, 174] width 14 height 10
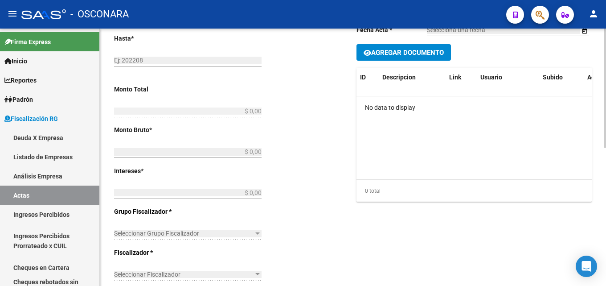
type input "202505"
type input "202506"
type input "$ 285.750,45"
type input "$ 223.441,73"
type input "$ 25.036,92"
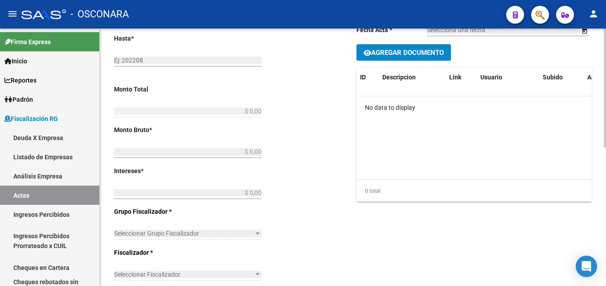
type input "2395"
type input "$ 37.271,80"
checkbox input "true"
type input "COBRANZA [PERSON_NAME] TISORIERO"
type input "[DATE]"
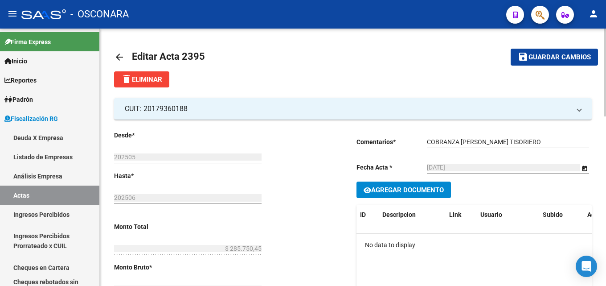
click at [116, 59] on mat-icon "arrow_back" at bounding box center [119, 57] width 11 height 11
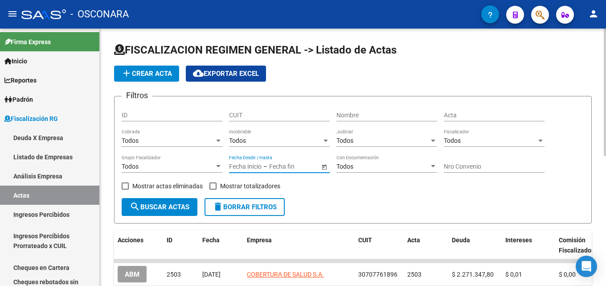
click at [259, 164] on input "text" at bounding box center [245, 167] width 33 height 8
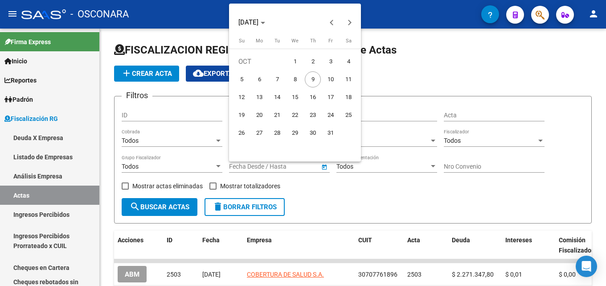
click at [294, 60] on span "1" at bounding box center [295, 62] width 16 height 16
click at [332, 23] on button "Previous month" at bounding box center [332, 22] width 18 height 18
click at [259, 77] on span "1" at bounding box center [259, 79] width 16 height 16
type input "[DATE]"
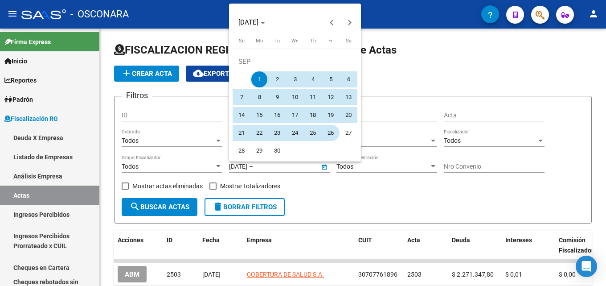
click at [335, 132] on span "26" at bounding box center [331, 133] width 16 height 16
type input "[DATE]"
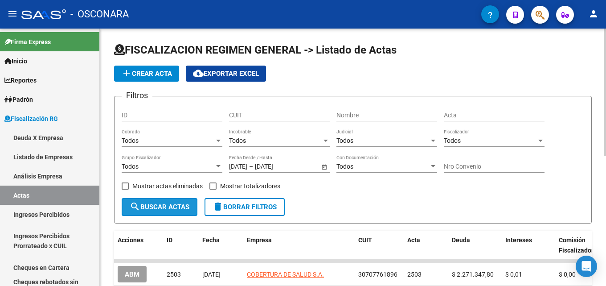
click at [181, 198] on button "search Buscar Actas" at bounding box center [160, 207] width 76 height 18
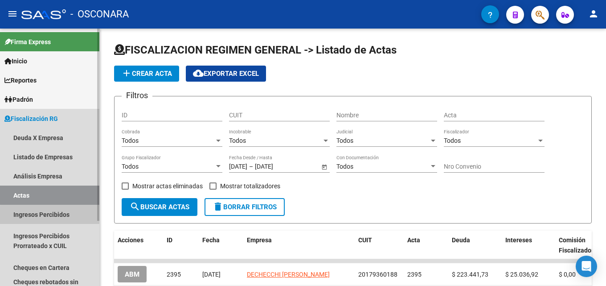
click at [56, 218] on link "Ingresos Percibidos" at bounding box center [49, 214] width 99 height 19
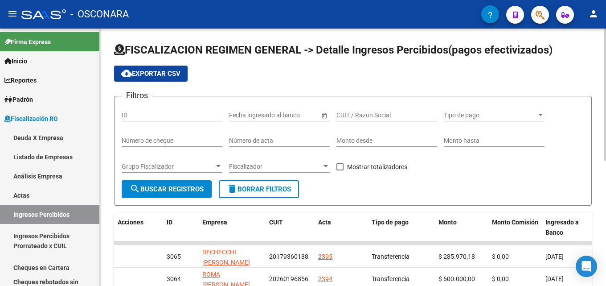
click at [352, 138] on input "Monto desde" at bounding box center [387, 141] width 101 height 8
type input "11451551"
click at [459, 142] on input "Monto hasta" at bounding box center [494, 141] width 101 height 8
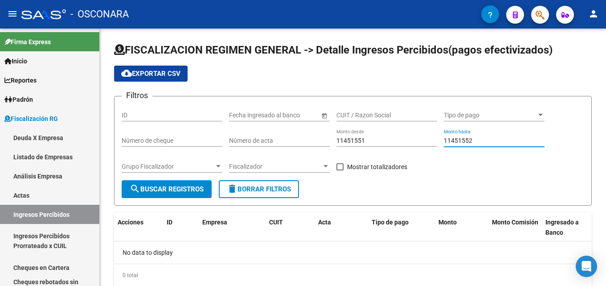
type input "11451552"
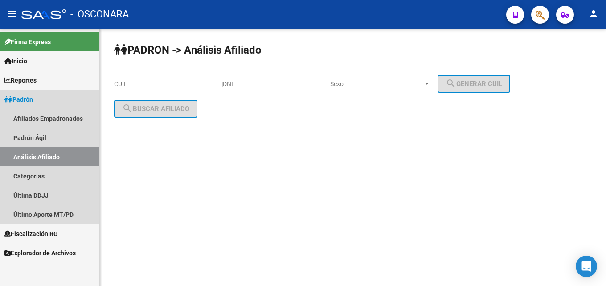
click at [18, 95] on span "Padrón" at bounding box center [18, 100] width 29 height 10
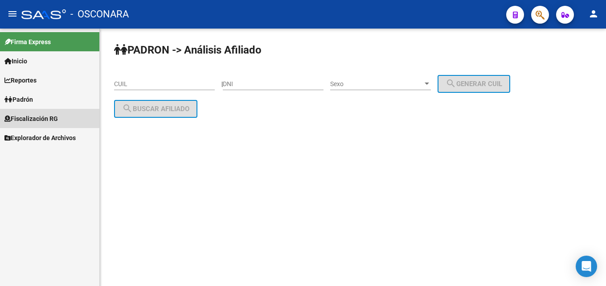
click at [18, 120] on span "Fiscalización RG" at bounding box center [31, 119] width 54 height 10
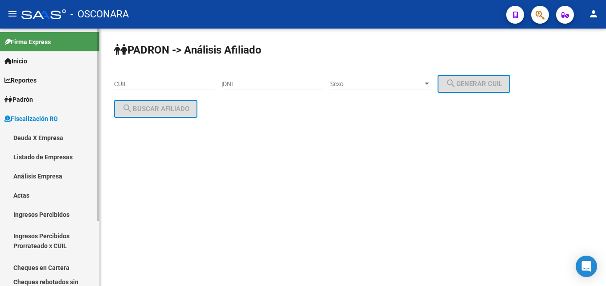
click at [27, 175] on link "Análisis Empresa" at bounding box center [49, 175] width 99 height 19
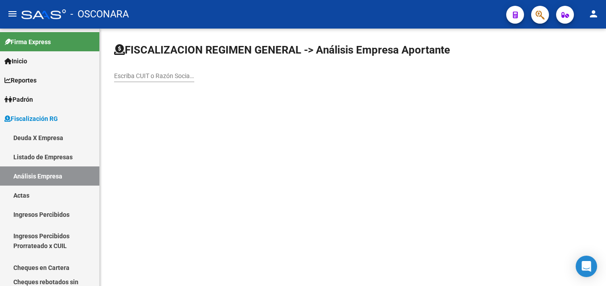
click at [161, 78] on input "Escriba CUIT o Razón Social para buscar" at bounding box center [154, 76] width 80 height 8
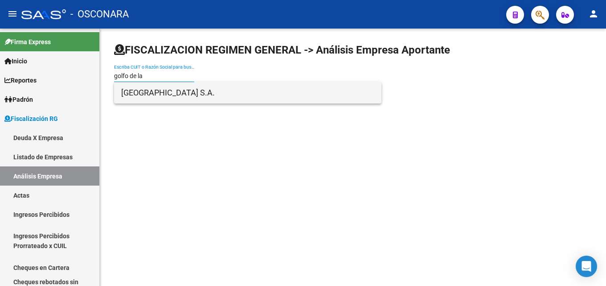
type input "golfo de la"
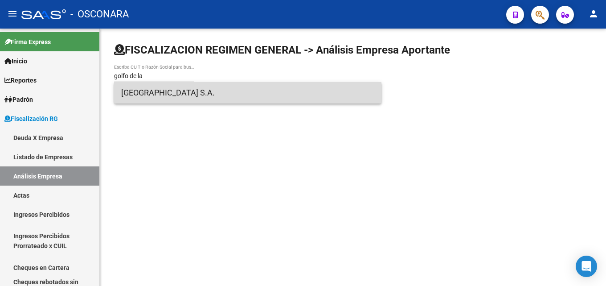
click at [161, 97] on span "GOLFO DE LA PATAGONIA S.A." at bounding box center [247, 92] width 253 height 21
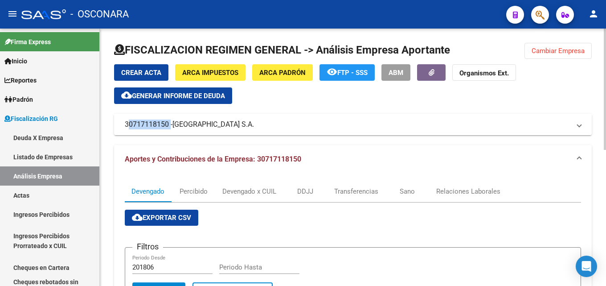
drag, startPoint x: 136, startPoint y: 126, endPoint x: 169, endPoint y: 128, distance: 32.1
click at [169, 128] on mat-expansion-panel-header "30717118150 - GOLFO DE LA PATAGONIA S.A." at bounding box center [353, 124] width 478 height 21
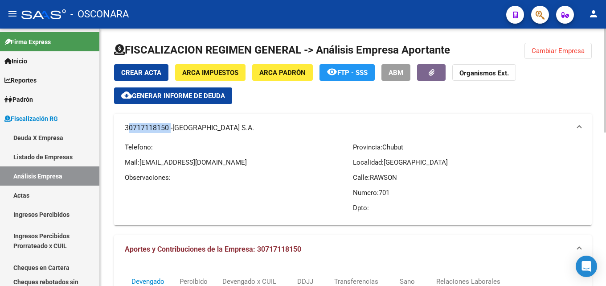
copy mat-panel-title "30717118150"
click at [41, 174] on link "Análisis Empresa" at bounding box center [49, 175] width 99 height 19
click at [555, 54] on span "Cambiar Empresa" at bounding box center [558, 51] width 53 height 8
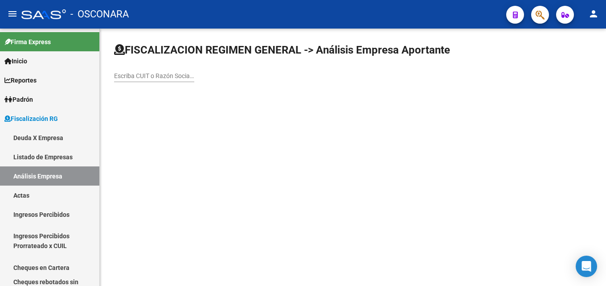
click at [154, 75] on input "Escriba CUIT o Razón Social para buscar" at bounding box center [154, 76] width 80 height 8
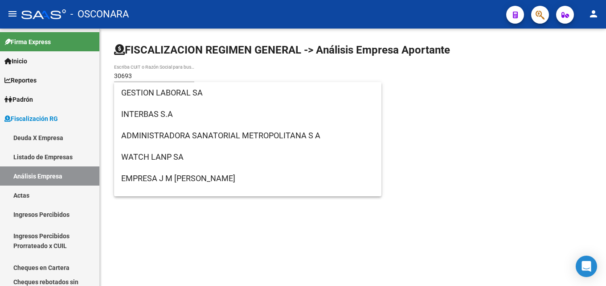
click at [427, 191] on mat-sidenav-content "FISCALIZACION REGIMEN GENERAL -> Análisis Empresa Aportante 30693 Escriba CUIT …" at bounding box center [353, 157] width 507 height 257
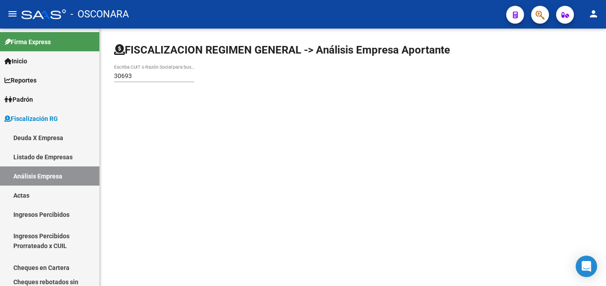
drag, startPoint x: 148, startPoint y: 70, endPoint x: 132, endPoint y: 74, distance: 16.4
click at [135, 74] on div "30693 Escriba CUIT o Razón Social para buscar" at bounding box center [154, 73] width 80 height 18
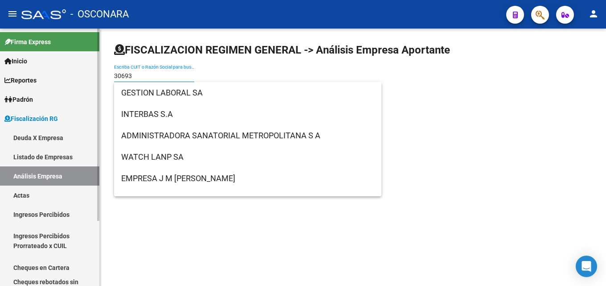
drag, startPoint x: 141, startPoint y: 74, endPoint x: 10, endPoint y: 88, distance: 132.3
click at [19, 86] on mat-sidenav-container "Firma Express Inicio Calendario SSS Instructivos Contacto OS Reportes Tablero d…" at bounding box center [303, 157] width 606 height 257
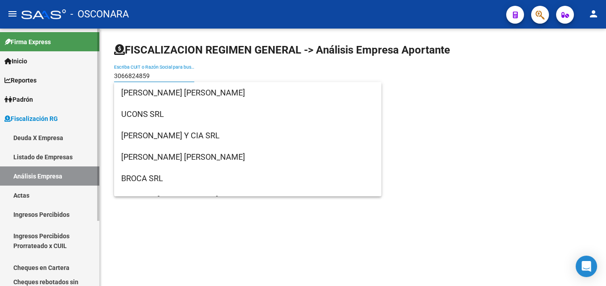
type input "30668248590"
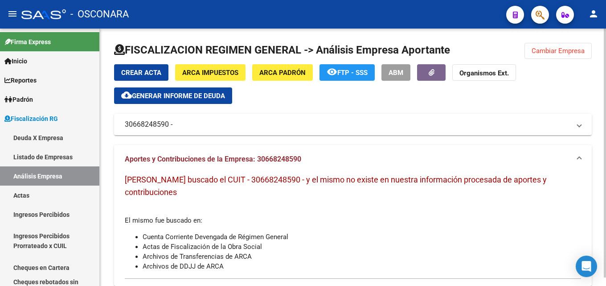
click at [556, 49] on span "Cambiar Empresa" at bounding box center [558, 51] width 53 height 8
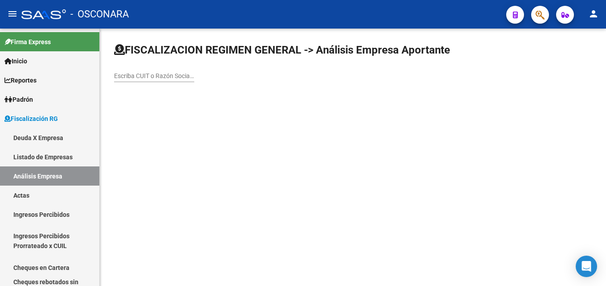
click at [171, 77] on input "Escriba CUIT o Razón Social para buscar" at bounding box center [154, 76] width 80 height 8
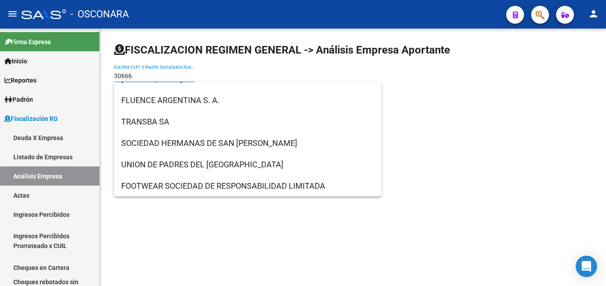
scroll to position [357, 0]
drag, startPoint x: 139, startPoint y: 76, endPoint x: 0, endPoint y: 82, distance: 139.3
click at [0, 82] on mat-sidenav-container "Firma Express Inicio Calendario SSS Instructivos Contacto OS Reportes Tablero d…" at bounding box center [303, 157] width 606 height 257
paste input "PESLAB"
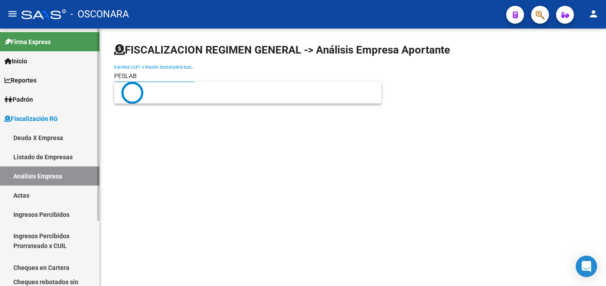
scroll to position [0, 0]
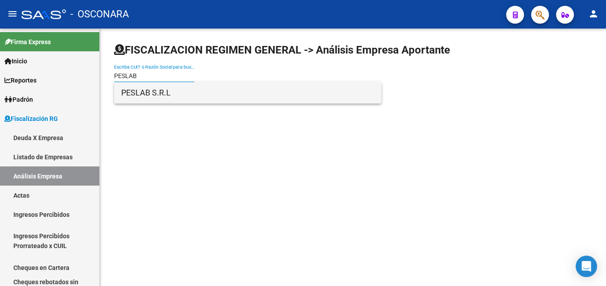
type input "PESLAB"
click at [157, 90] on span "PESLAB S.R.L" at bounding box center [247, 92] width 253 height 21
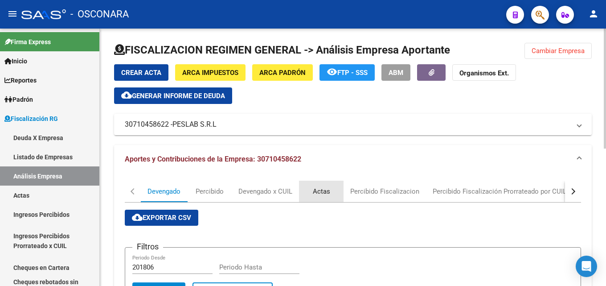
click at [326, 186] on div "Actas" at bounding box center [321, 191] width 17 height 10
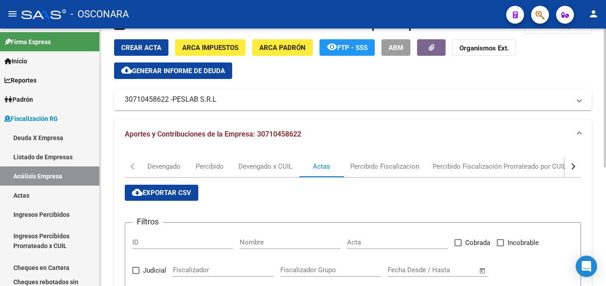
scroll to position [45, 0]
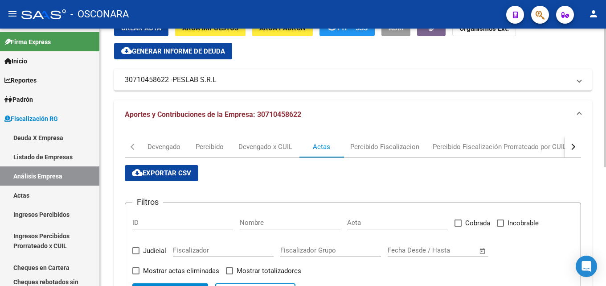
click at [326, 144] on div "Actas" at bounding box center [321, 147] width 17 height 10
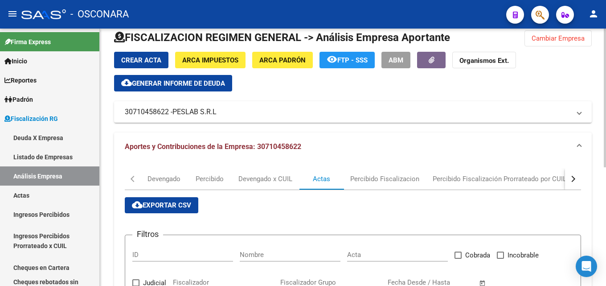
scroll to position [0, 0]
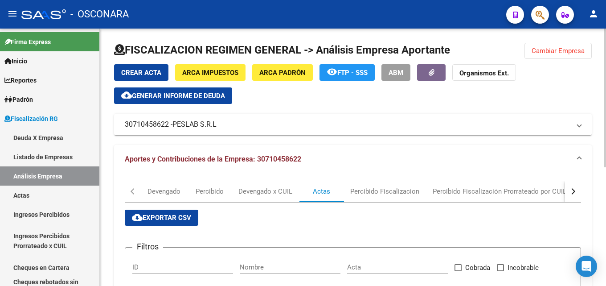
click at [580, 52] on span "Cambiar Empresa" at bounding box center [558, 51] width 53 height 8
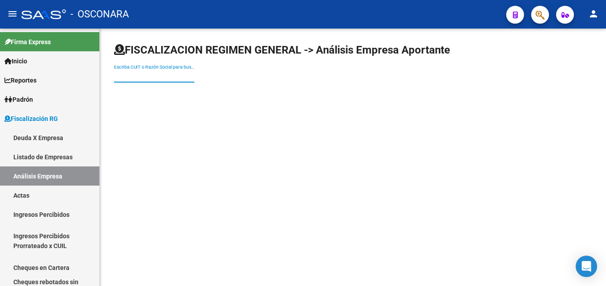
click at [169, 74] on input "Escriba CUIT o Razón Social para buscar" at bounding box center [154, 76] width 80 height 8
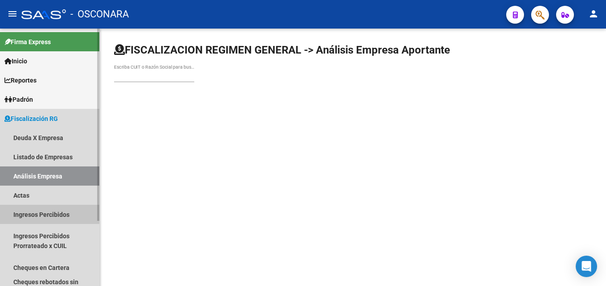
click at [51, 214] on link "Ingresos Percibidos" at bounding box center [49, 214] width 99 height 19
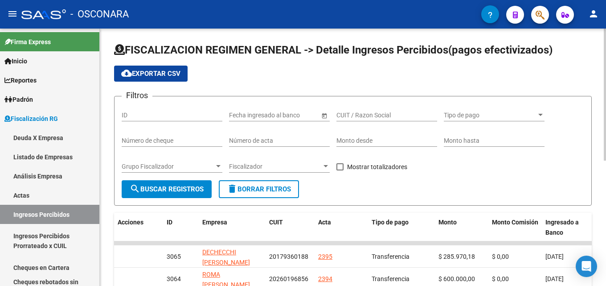
click at [373, 139] on input "Monto desde" at bounding box center [387, 141] width 101 height 8
type input "4680000"
click at [460, 138] on input "Monto hasta" at bounding box center [494, 141] width 101 height 8
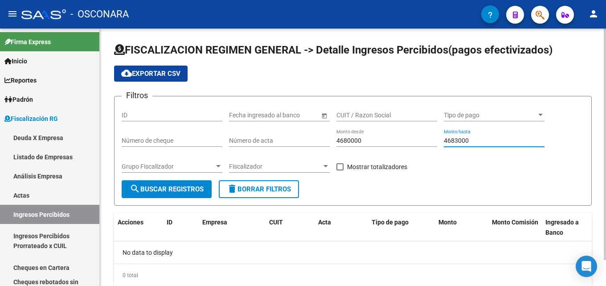
type input "4683000"
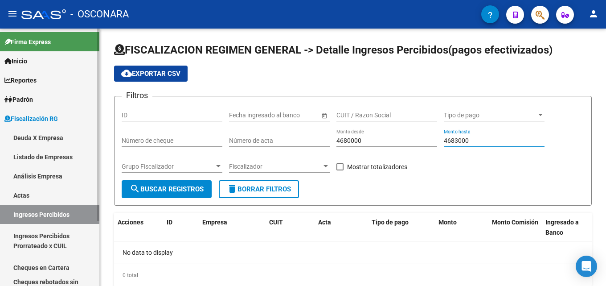
drag, startPoint x: 284, startPoint y: 140, endPoint x: 58, endPoint y: 139, distance: 225.6
click at [118, 140] on form "Filtros ID Fecha inicio – Fecha fin Fecha ingresado al banco CUIT / Razon Socia…" at bounding box center [353, 151] width 478 height 110
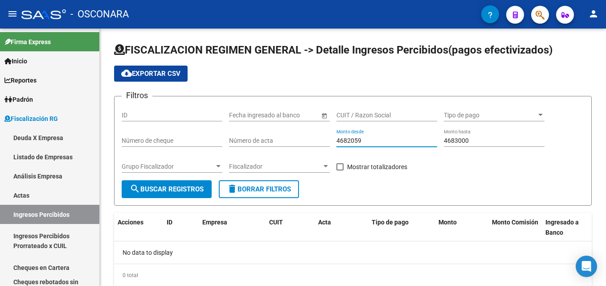
type input "4682059"
